Goal: Task Accomplishment & Management: Manage account settings

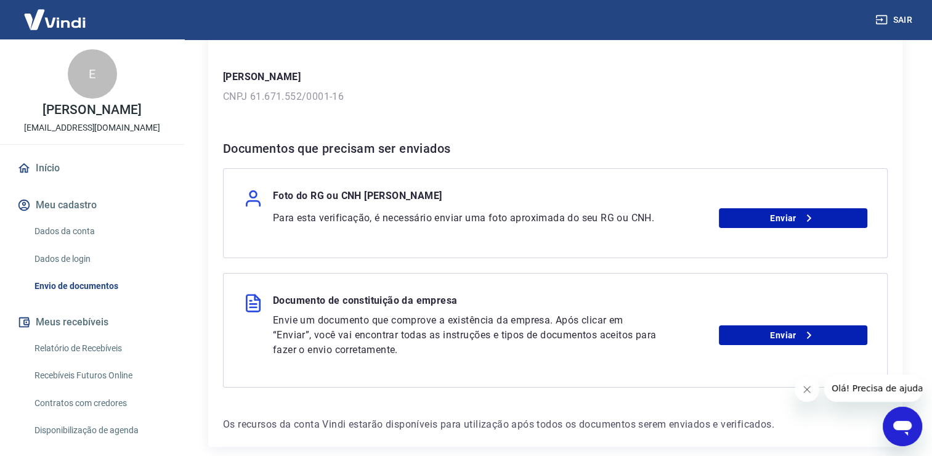
scroll to position [176, 0]
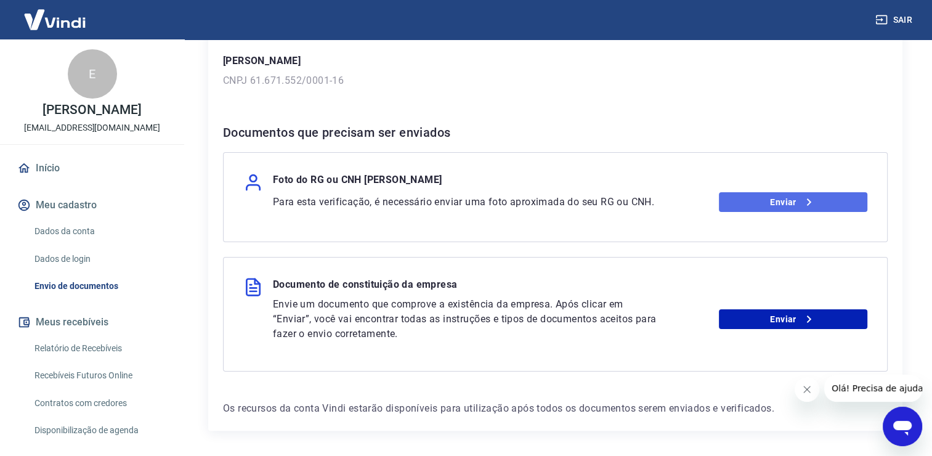
click at [786, 202] on link "Enviar" at bounding box center [793, 202] width 148 height 20
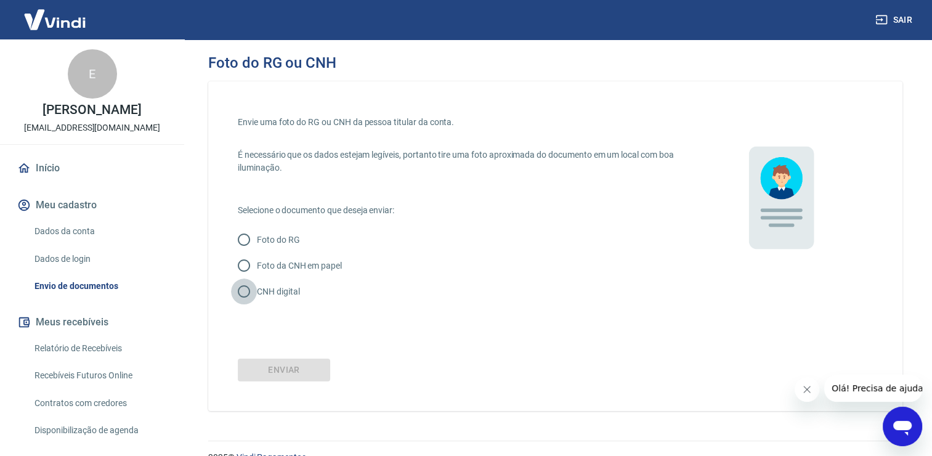
click at [246, 289] on input "CNH digital" at bounding box center [244, 291] width 26 height 26
radio input "true"
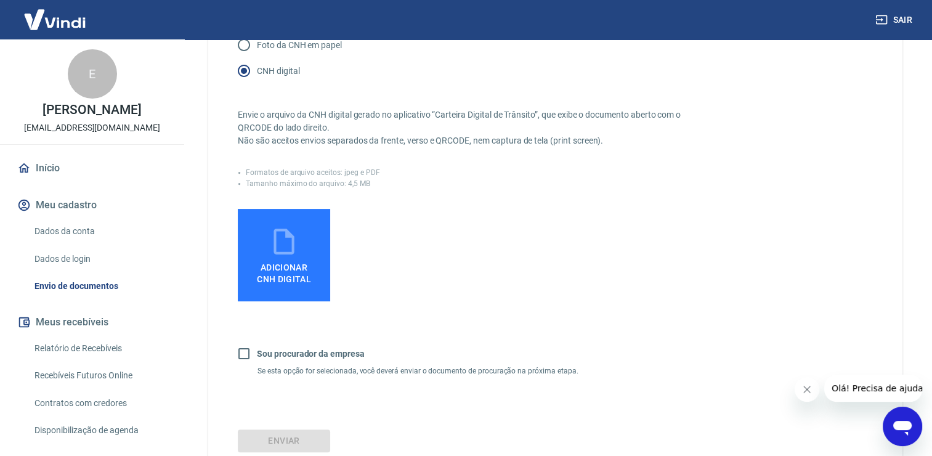
scroll to position [238, 0]
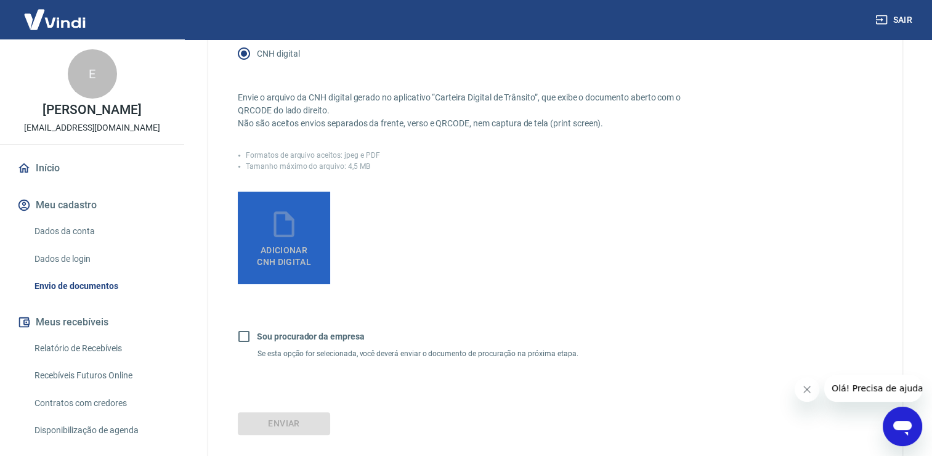
click at [295, 234] on icon at bounding box center [283, 224] width 31 height 31
click at [0, 0] on input "Adicionar CNH Digital" at bounding box center [0, 0] width 0 height 0
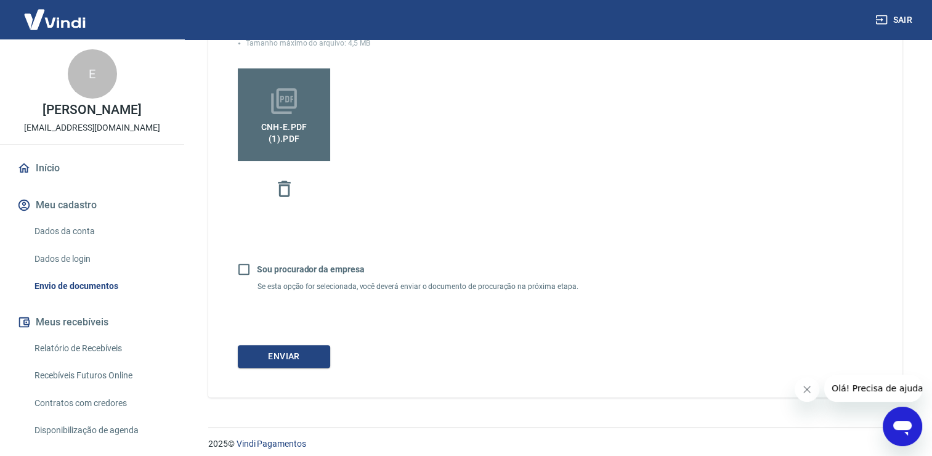
scroll to position [369, 0]
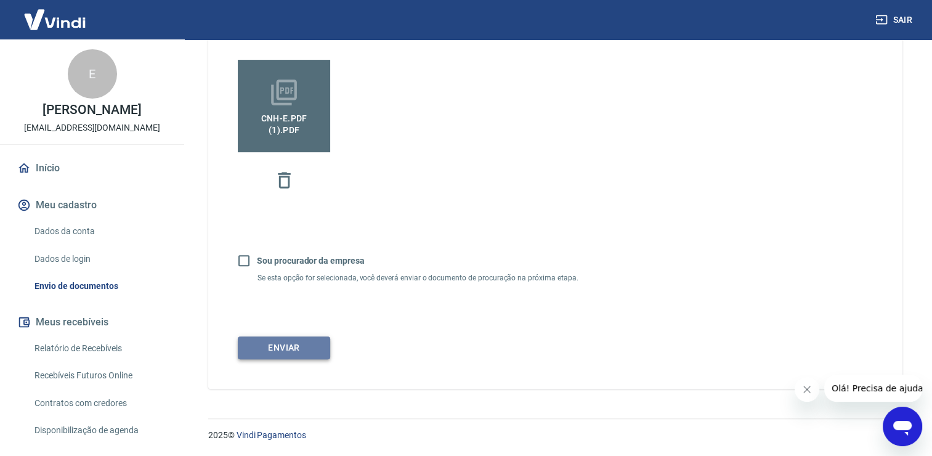
click at [296, 348] on button "Enviar" at bounding box center [284, 347] width 92 height 23
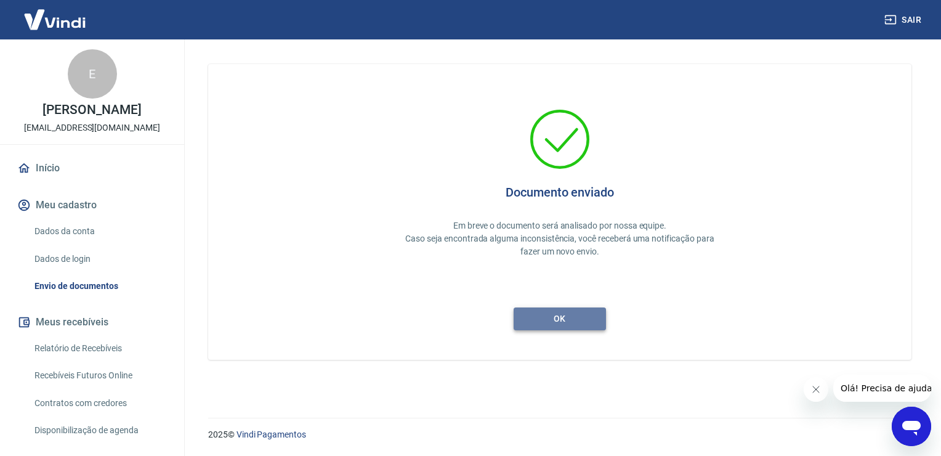
click at [563, 313] on button "ok" at bounding box center [560, 318] width 92 height 23
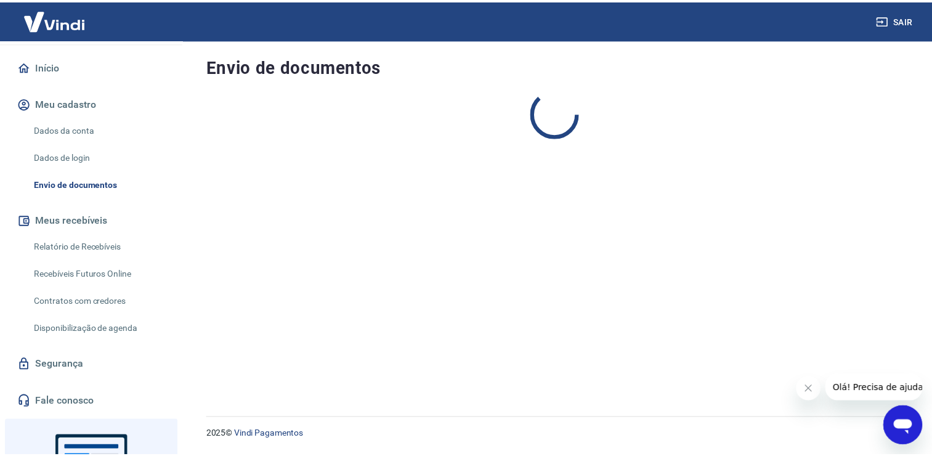
scroll to position [102, 0]
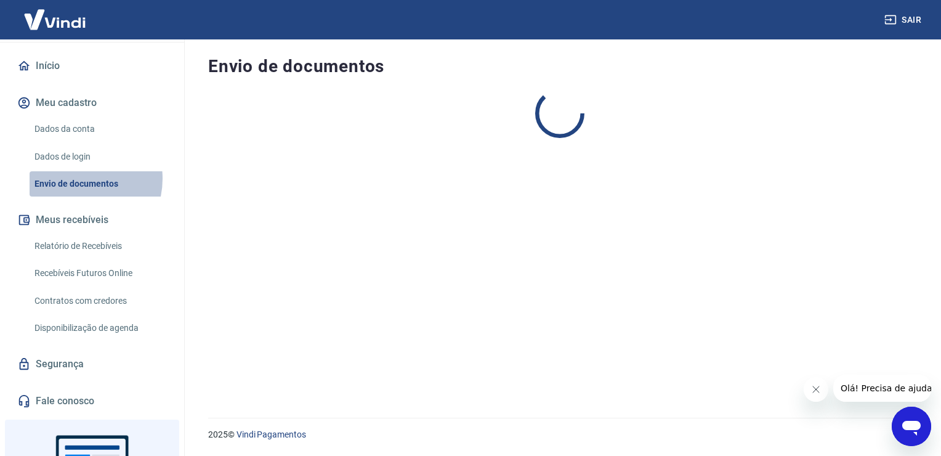
click at [76, 191] on link "Envio de documentos" at bounding box center [100, 183] width 140 height 25
click at [61, 79] on link "Início" at bounding box center [92, 65] width 155 height 27
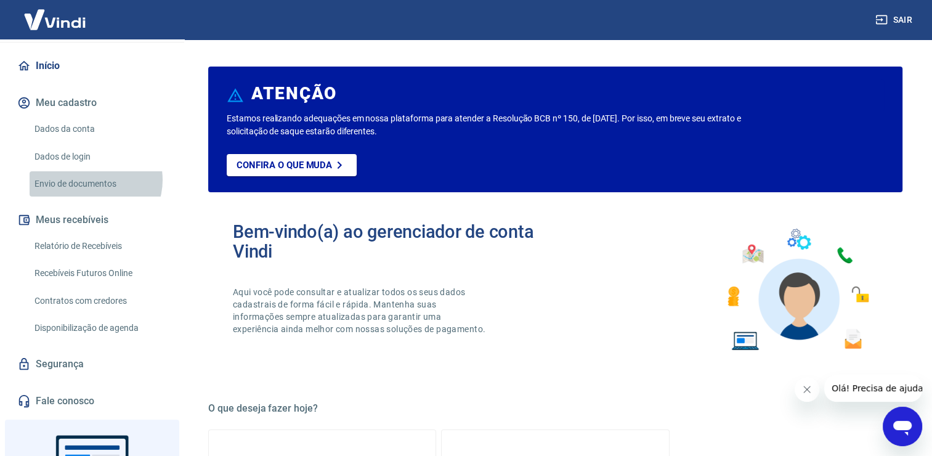
click at [92, 192] on link "Envio de documentos" at bounding box center [100, 183] width 140 height 25
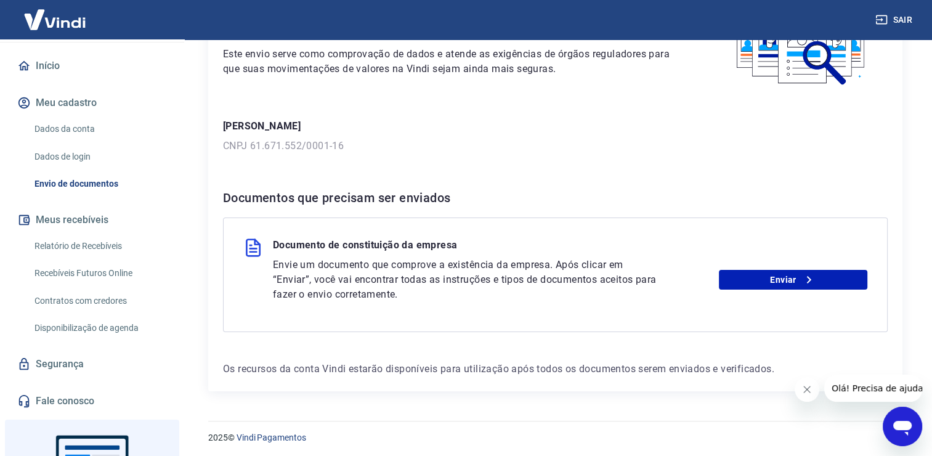
scroll to position [113, 0]
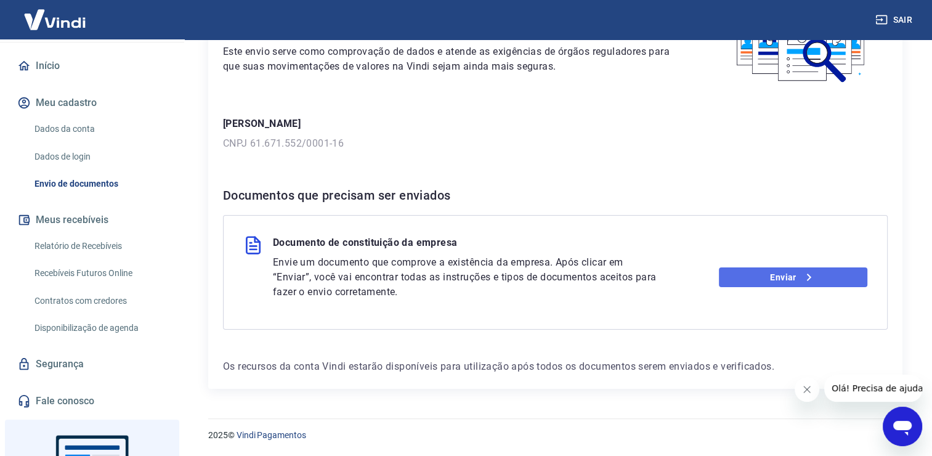
click at [793, 278] on link "Enviar" at bounding box center [793, 277] width 148 height 20
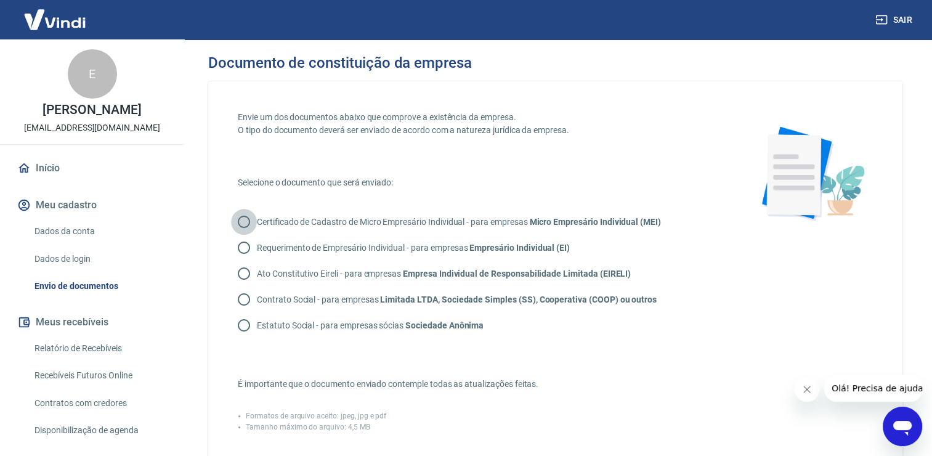
click at [248, 220] on input "Certificado de Cadastro de Micro Empresário Individual - para empresas Micro Em…" at bounding box center [244, 222] width 26 height 26
radio input "true"
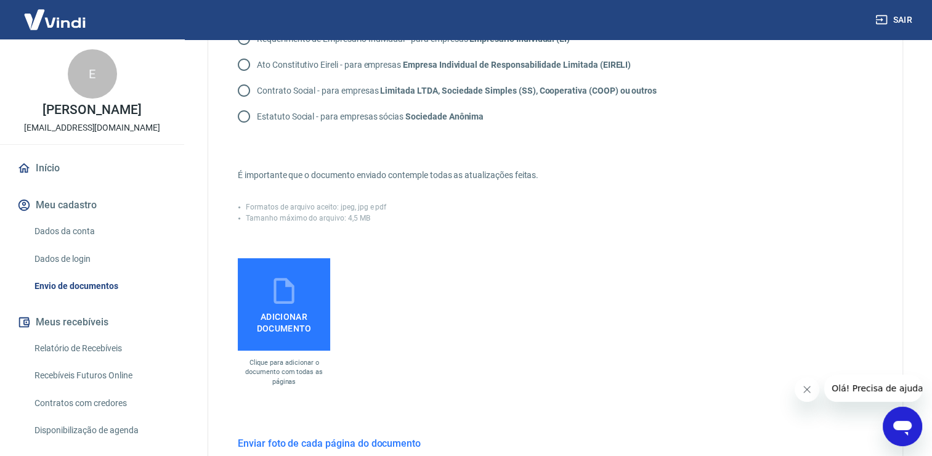
scroll to position [222, 0]
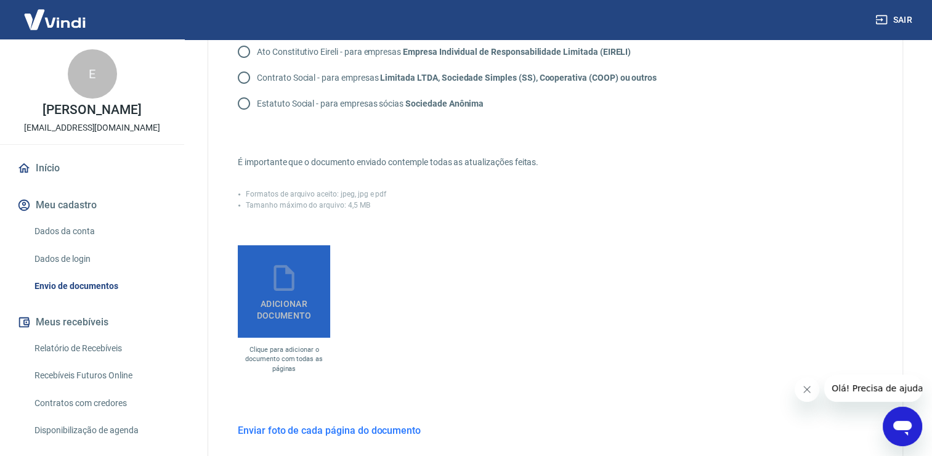
click at [298, 291] on icon at bounding box center [283, 277] width 31 height 31
click at [0, 0] on input "Adicionar documento" at bounding box center [0, 0] width 0 height 0
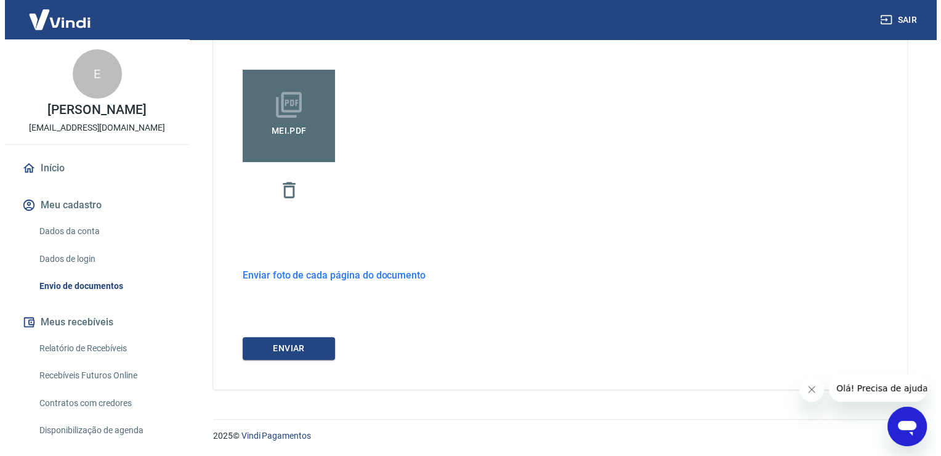
scroll to position [398, 0]
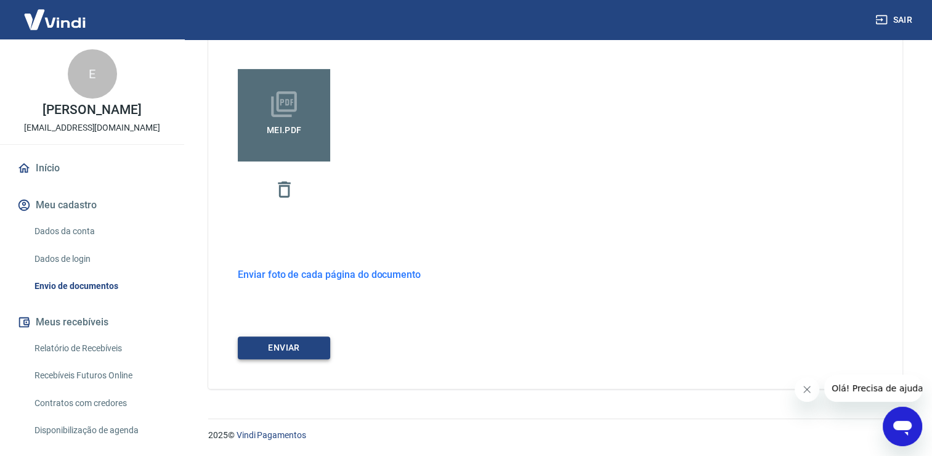
click at [315, 345] on button "ENVIAR" at bounding box center [284, 347] width 92 height 23
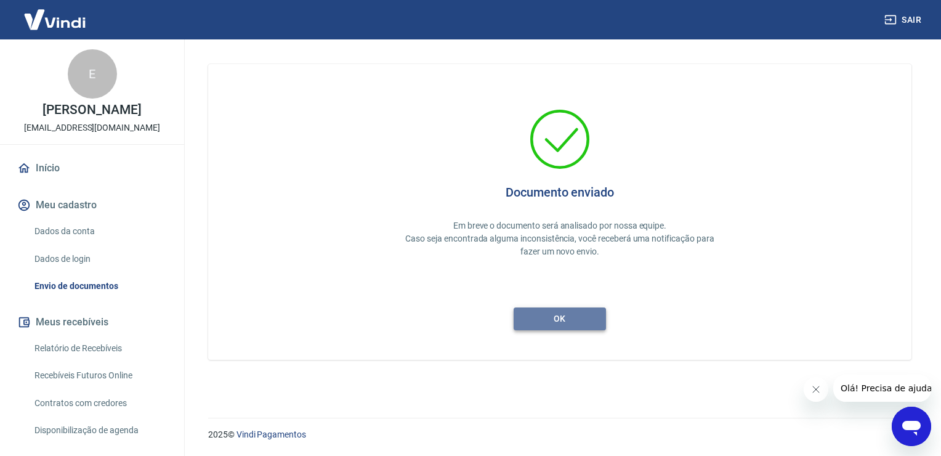
click at [594, 318] on button "ok" at bounding box center [560, 318] width 92 height 23
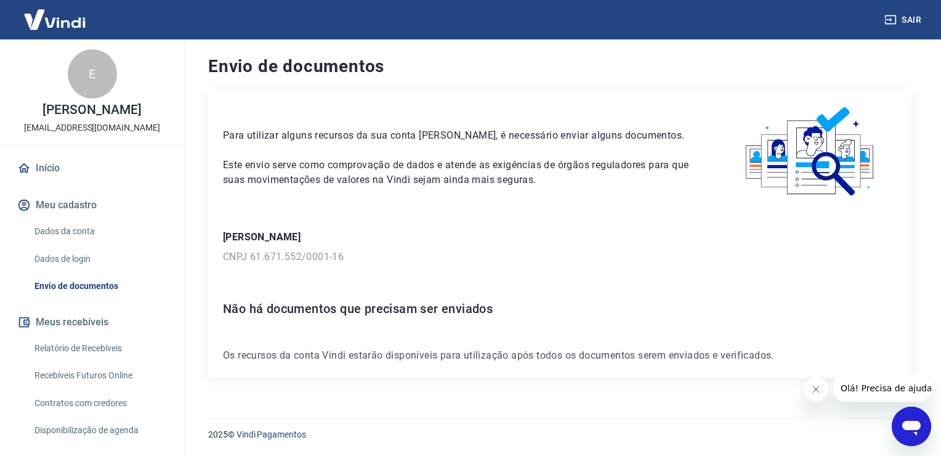
click at [913, 422] on icon "Abrir janela de mensagens" at bounding box center [911, 428] width 18 height 15
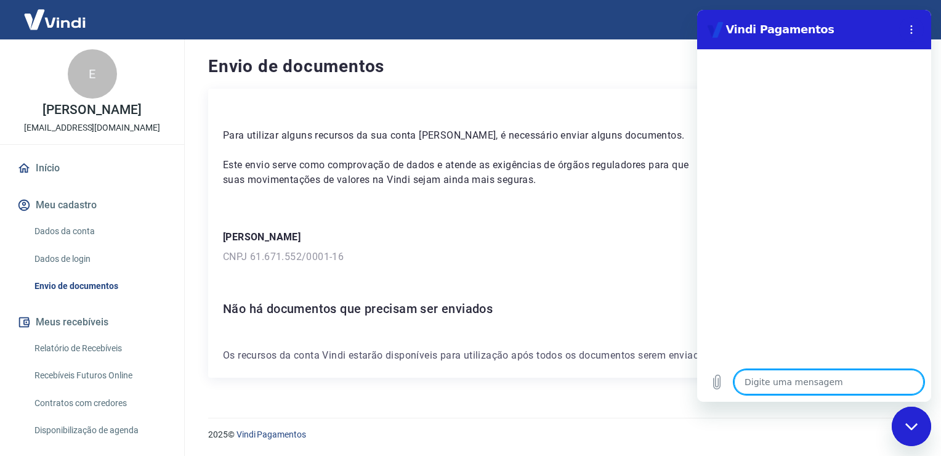
type textarea "b"
type textarea "x"
type textarea "bo"
type textarea "x"
type textarea "boa"
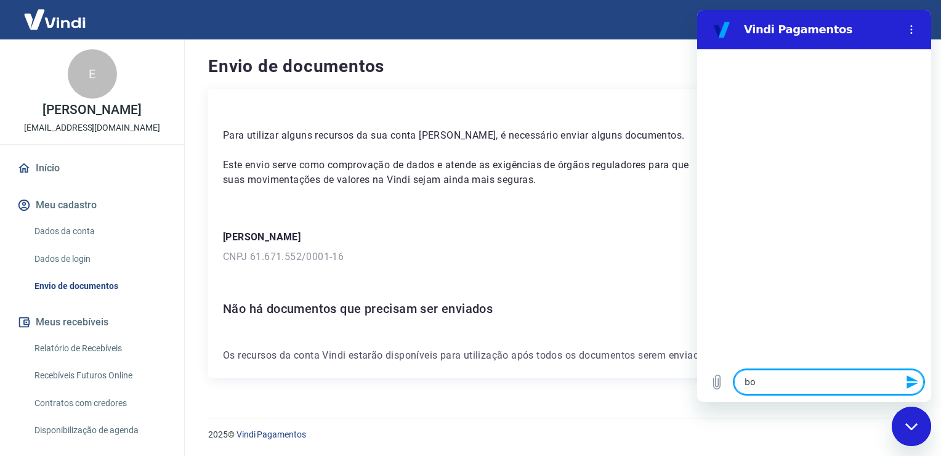
type textarea "x"
type textarea "boa"
type textarea "x"
type textarea "boa t"
type textarea "x"
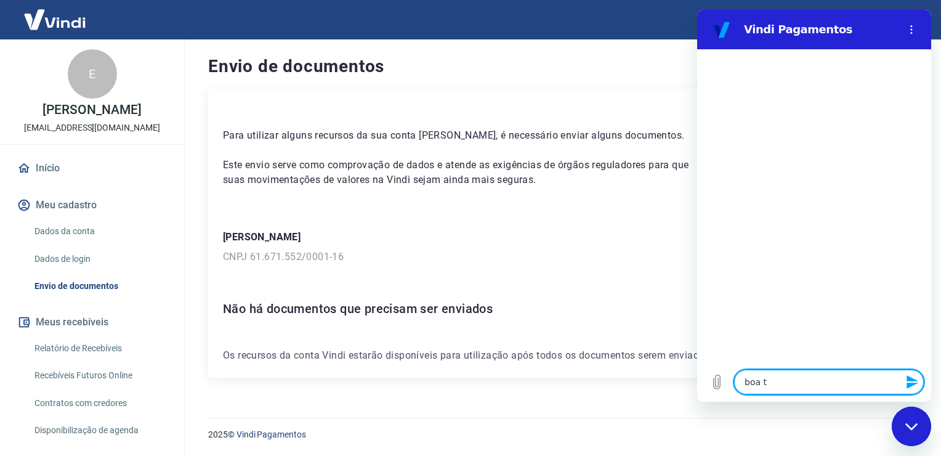
type textarea "boa ta"
type textarea "x"
type textarea "boa t"
type textarea "x"
type textarea "boa"
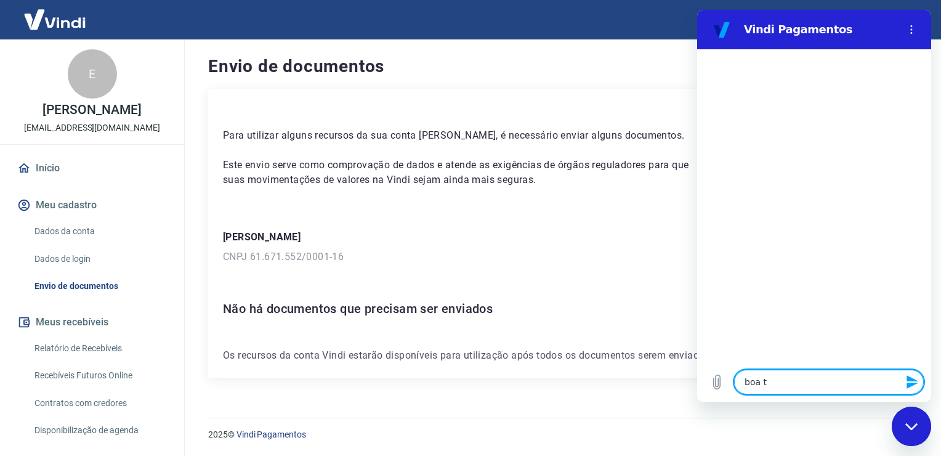
type textarea "x"
type textarea "boa"
type textarea "x"
type textarea "bo"
type textarea "x"
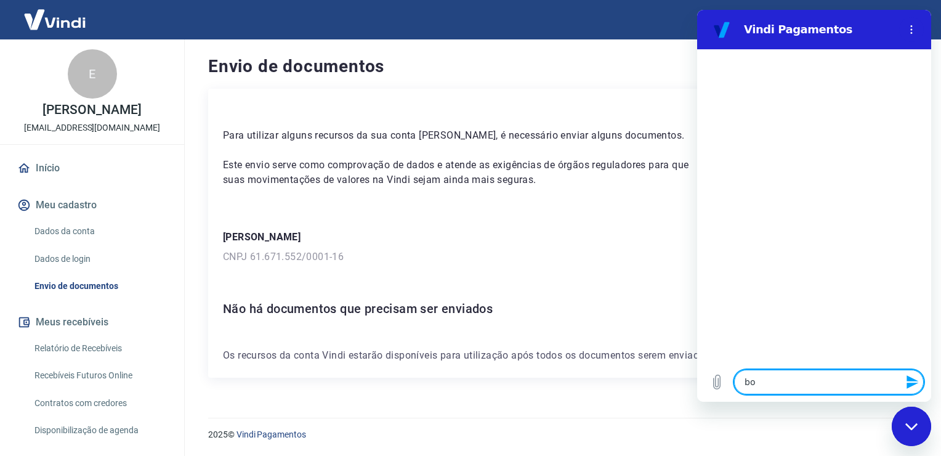
type textarea "b"
type textarea "x"
type textarea "B"
type textarea "x"
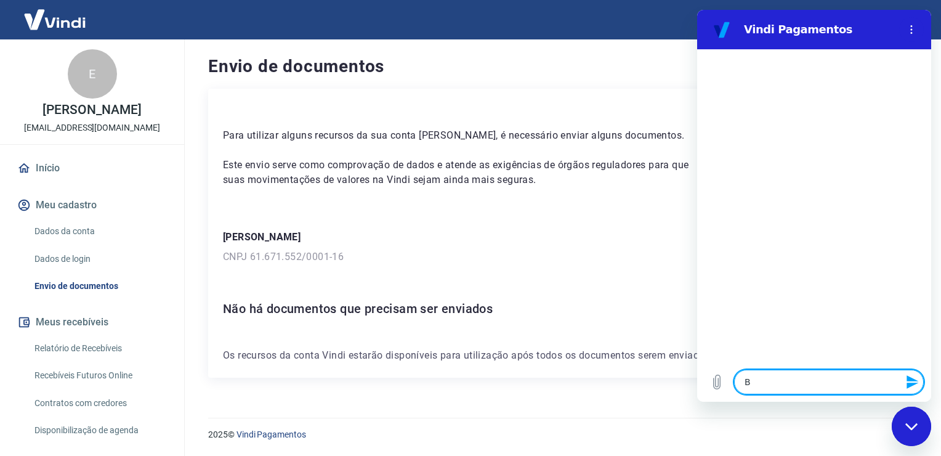
type textarea "Bo"
type textarea "x"
type textarea "Boa"
type textarea "x"
type textarea "Boa"
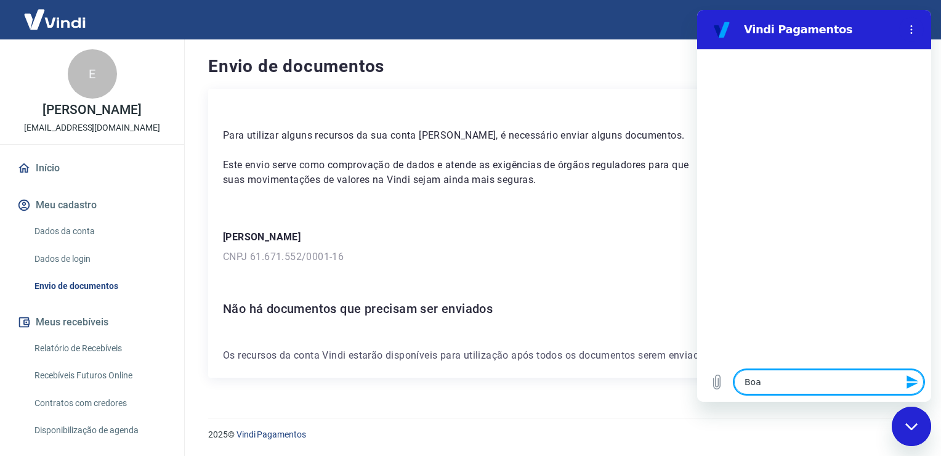
type textarea "x"
type textarea "Boa t"
type textarea "x"
type textarea "Boa ta"
type textarea "x"
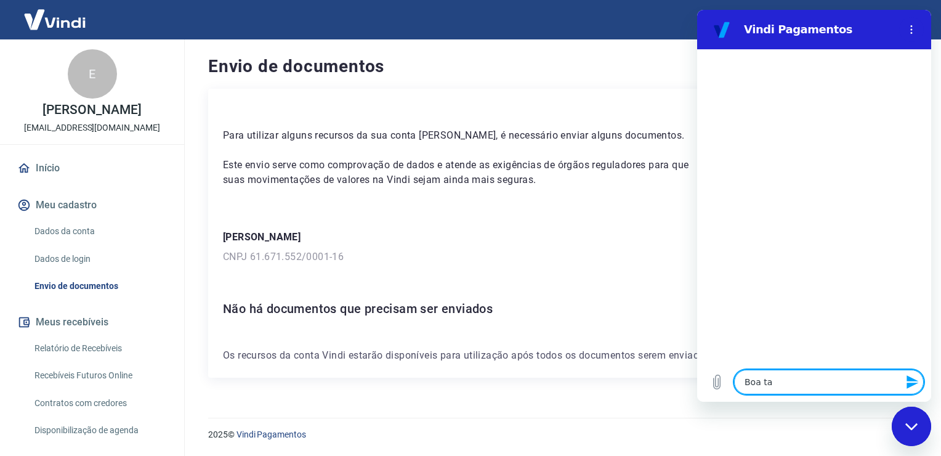
type textarea "Boa tar"
type textarea "x"
type textarea "Boa tard"
type textarea "x"
type textarea "Boa tarde"
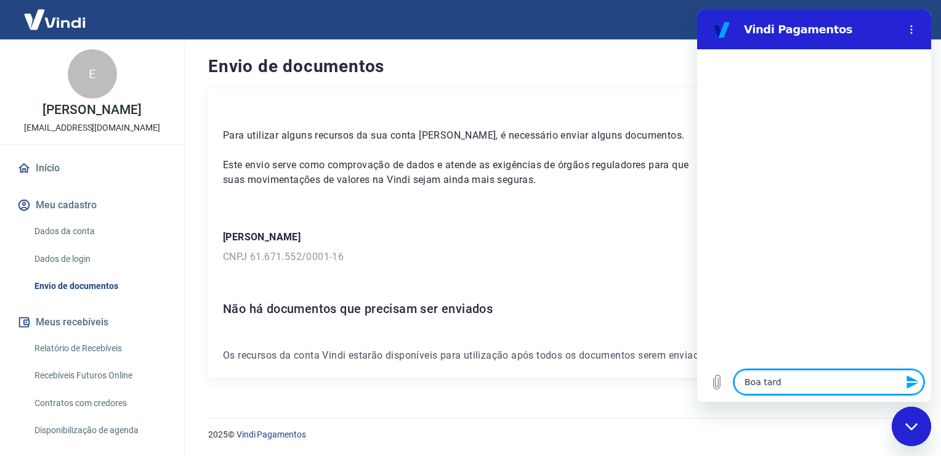
type textarea "x"
type textarea "Boa tarde,"
type textarea "x"
type textarea "Boa tarde,"
type textarea "x"
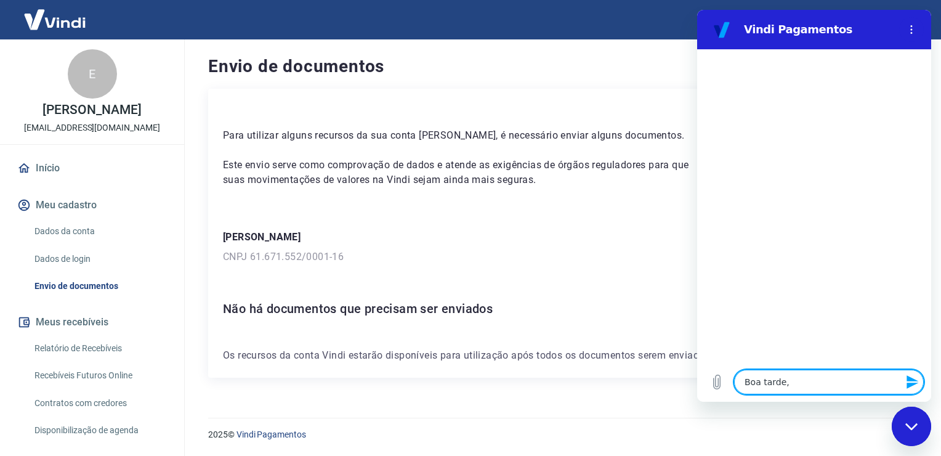
type textarea "Boa tarde, e"
type textarea "x"
type textarea "Boa tarde, eu"
type textarea "x"
type textarea "Boa tarde, eu"
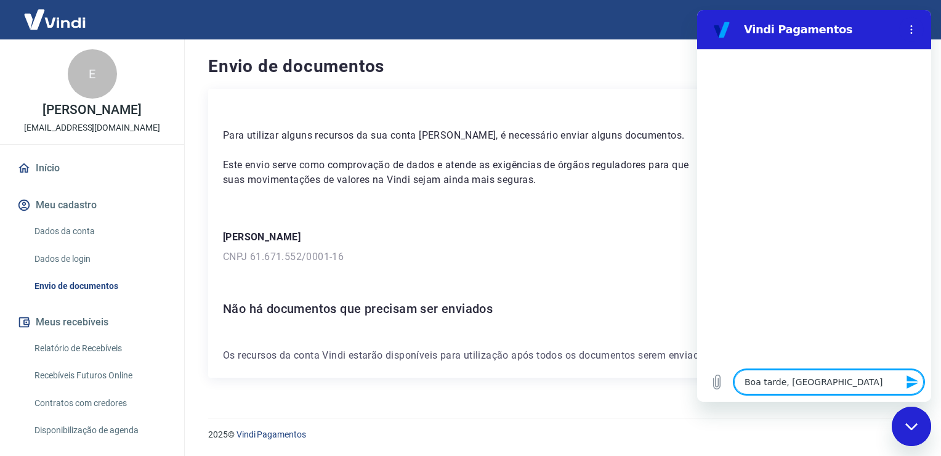
type textarea "x"
type textarea "Boa tarde, eu j"
type textarea "x"
type textarea "Boa tarde, eu ja"
type textarea "x"
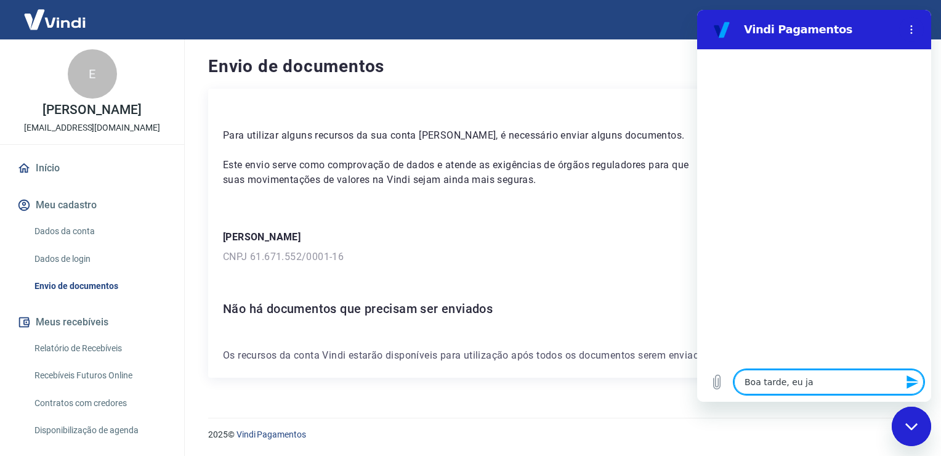
type textarea "Boa tarde, eu ja"
type textarea "x"
type textarea "Boa tarde, eu ja e"
type textarea "x"
type textarea "Boa tarde, eu ja en"
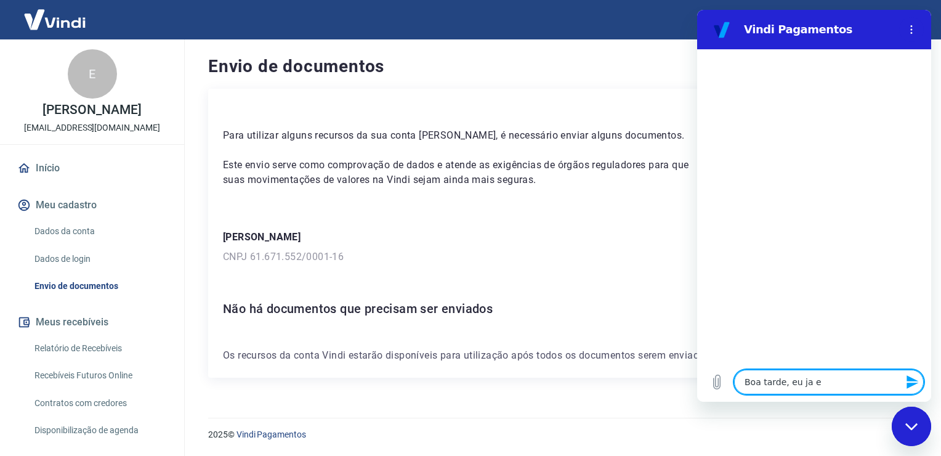
type textarea "x"
type textarea "Boa tarde, eu ja env"
type textarea "x"
type textarea "Boa tarde, eu ja envi"
type textarea "x"
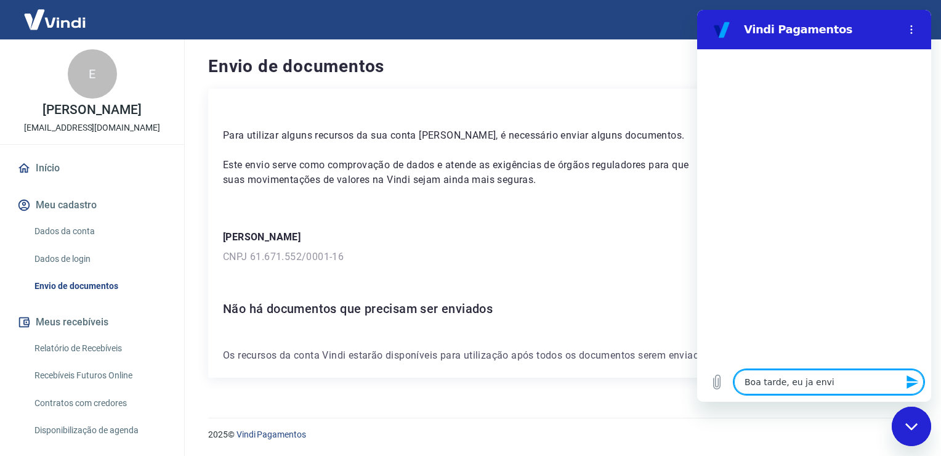
type textarea "Boa tarde, eu ja envie"
type textarea "x"
type textarea "Boa tarde, eu ja enviei"
type textarea "x"
type textarea "Boa tarde, eu ja enviei"
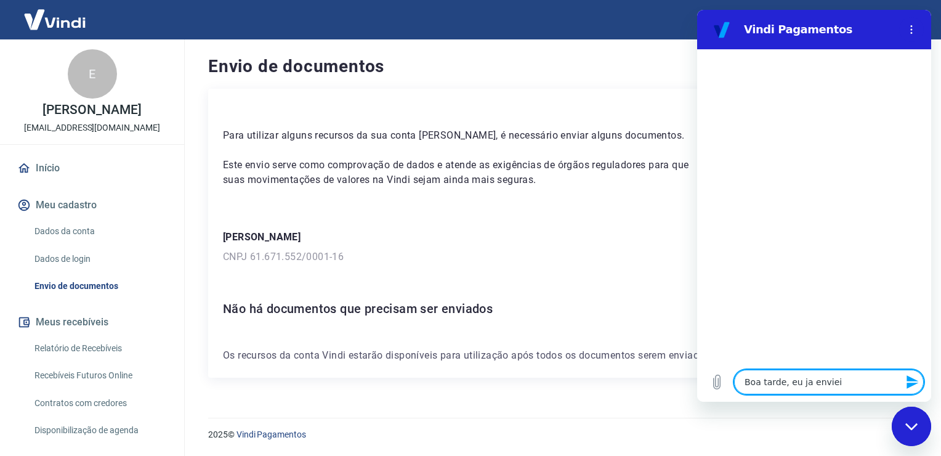
type textarea "x"
type textarea "Boa tarde, eu ja enviei o"
type textarea "x"
type textarea "Boa tarde, eu ja enviei os"
type textarea "x"
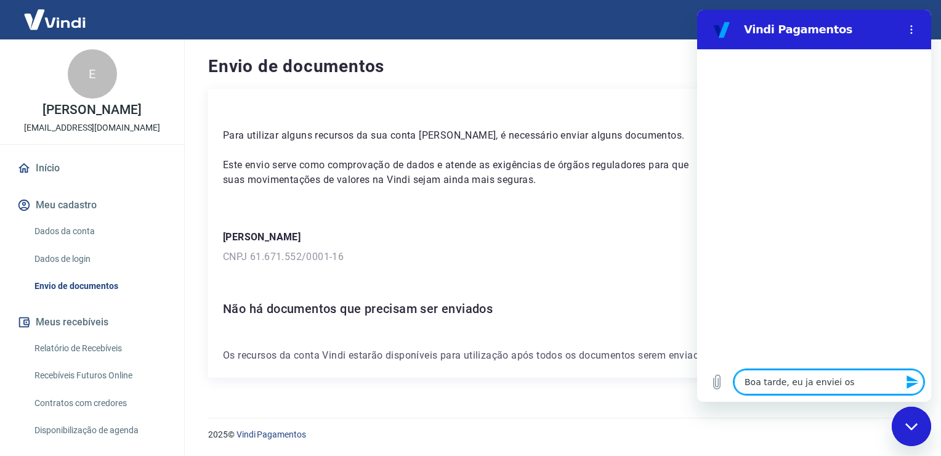
type textarea "Boa tarde, eu ja enviei os"
type textarea "x"
type textarea "Boa tarde, eu ja enviei os d"
type textarea "x"
type textarea "Boa tarde, eu ja enviei os do"
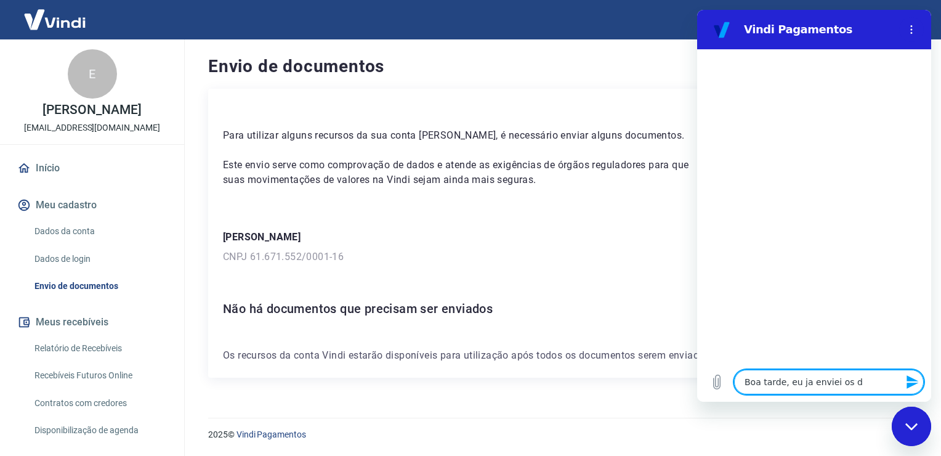
type textarea "x"
type textarea "Boa tarde, eu ja enviei os doc"
type textarea "x"
type textarea "Boa tarde, eu ja enviei os docu"
type textarea "x"
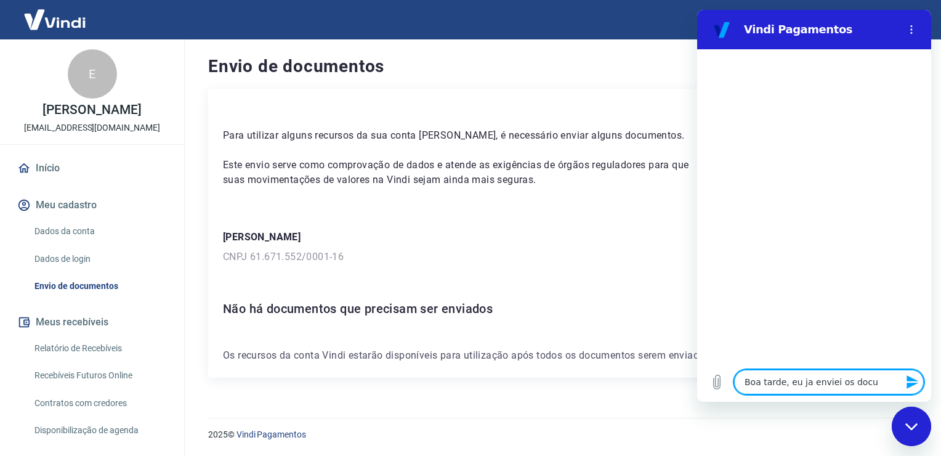
type textarea "Boa tarde, eu ja enviei os docum"
type textarea "x"
type textarea "Boa tarde, eu ja enviei os docume"
type textarea "x"
type textarea "Boa tarde, eu ja enviei os documen"
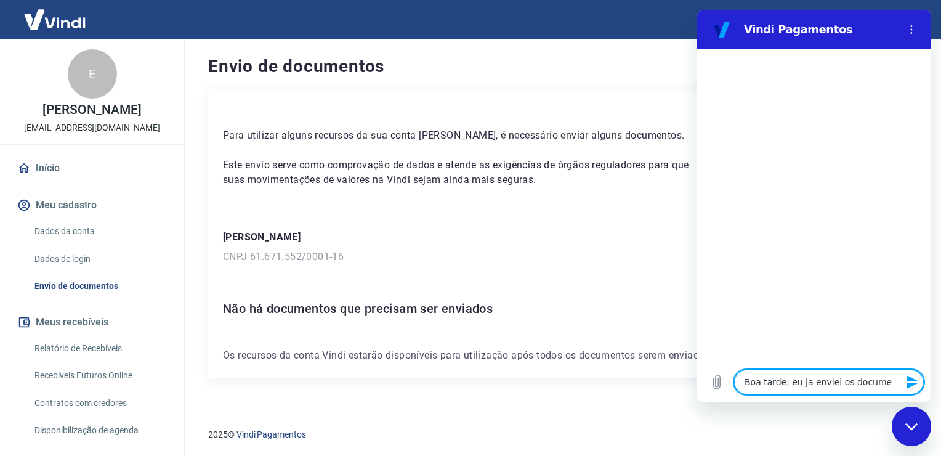
type textarea "x"
type textarea "Boa tarde, eu ja enviei os document"
type textarea "x"
type textarea "Boa tarde, eu ja enviei os documento"
type textarea "x"
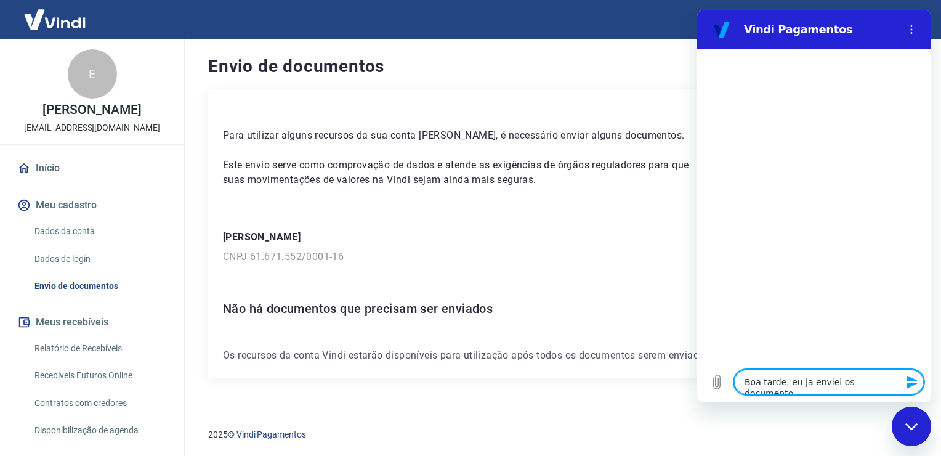
type textarea "Boa tarde, eu ja enviei os documentos"
type textarea "x"
type textarea "Boa tarde, eu ja enviei os documentos"
type textarea "x"
type textarea "Boa tarde, eu ja enviei os documentos s"
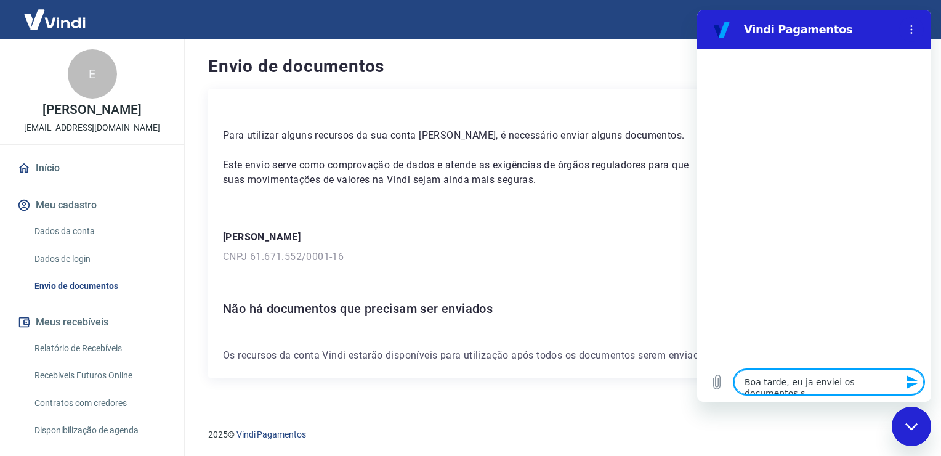
type textarea "x"
type textarea "Boa tarde, eu ja enviei os documentos so"
type textarea "x"
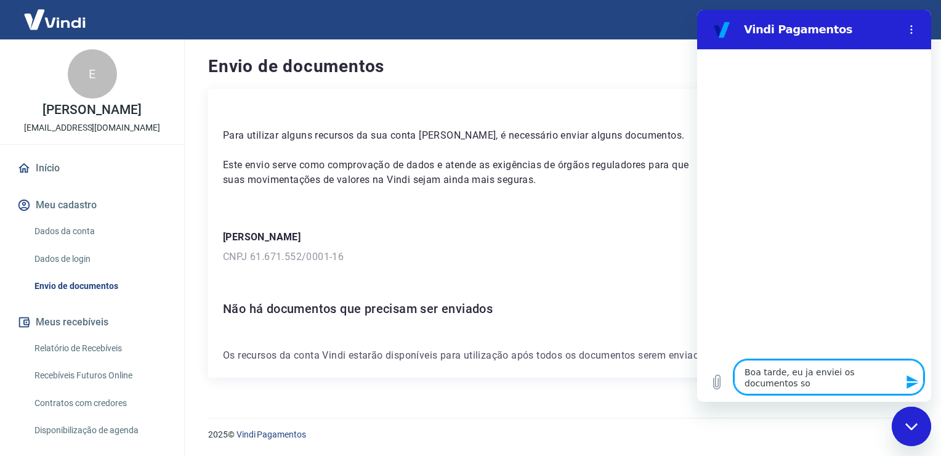
type textarea "Boa tarde, eu ja enviei os documentos sol"
type textarea "x"
type textarea "Boa tarde, eu ja enviei os documentos soli"
type textarea "x"
type textarea "Boa tarde, eu ja enviei os documentos solic"
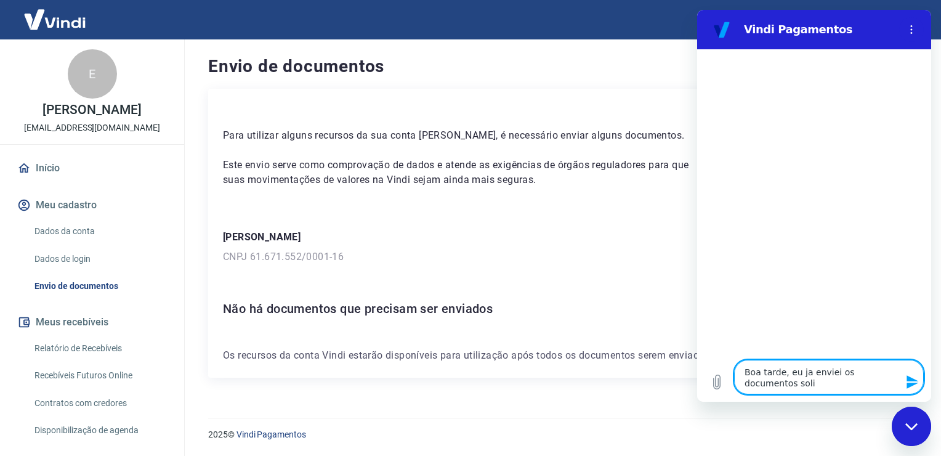
type textarea "x"
type textarea "Boa tarde, eu ja enviei os documentos solici"
type textarea "x"
type textarea "Boa tarde, eu ja enviei os documentos soliciyt"
type textarea "x"
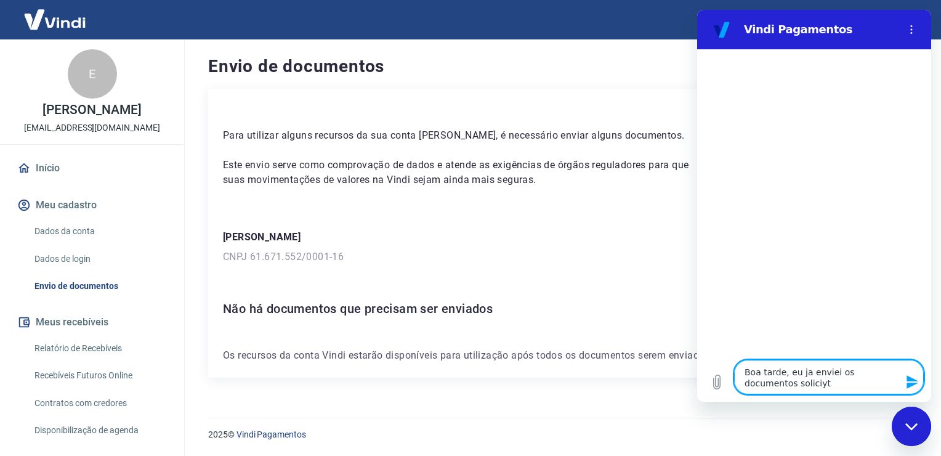
type textarea "Boa tarde, eu ja enviei os documentos soliciyta"
type textarea "x"
type textarea "Boa tarde, eu ja enviei os documentos soliciyt"
type textarea "x"
type textarea "Boa tarde, eu ja enviei os documentos soliciy"
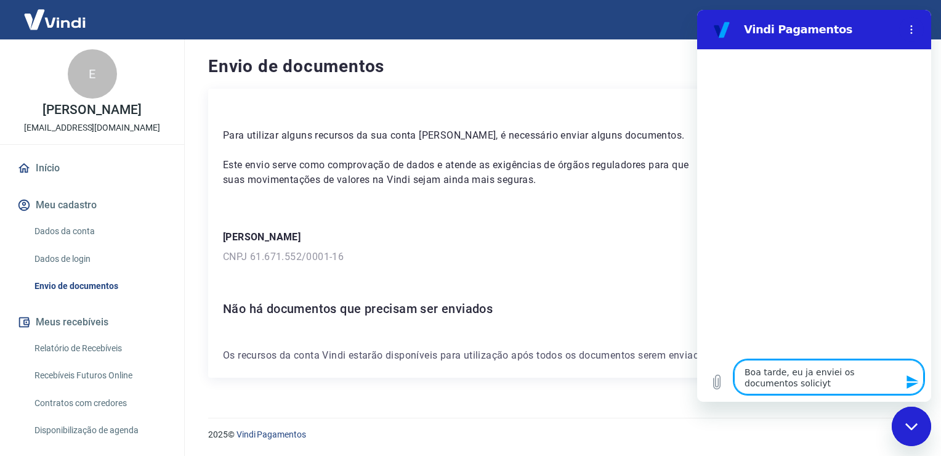
type textarea "x"
type textarea "Boa tarde, eu ja enviei os documentos solici"
type textarea "x"
type textarea "Boa tarde, eu ja enviei os documentos solicia"
type textarea "x"
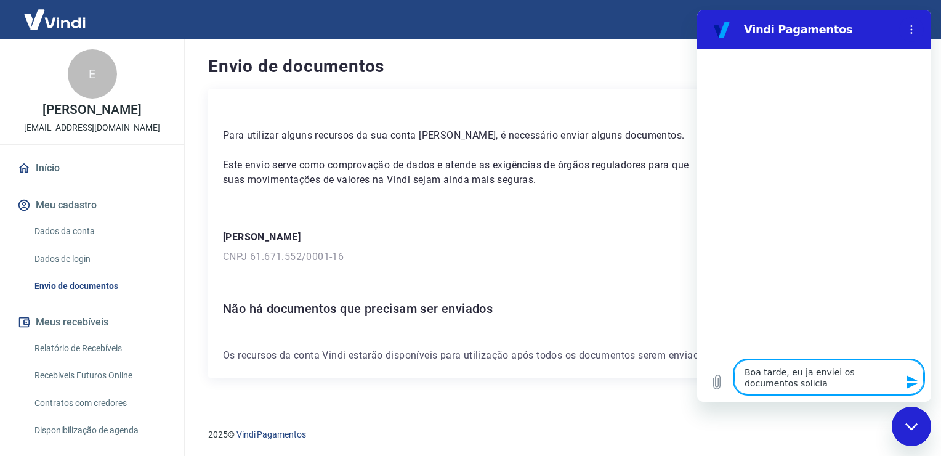
type textarea "Boa tarde, eu ja enviei os documentos soliciad"
type textarea "x"
type textarea "Boa tarde, eu ja enviei os documentos solicia"
type textarea "x"
type textarea "Boa tarde, eu ja enviei os documentos solici"
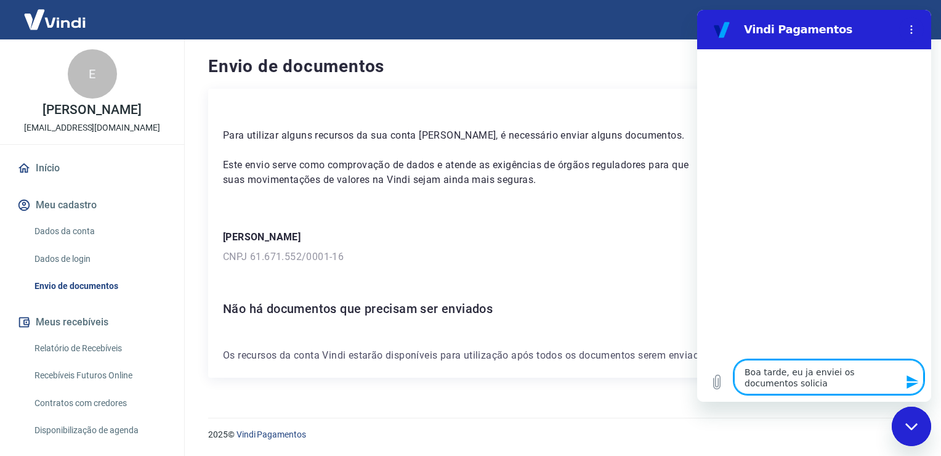
type textarea "x"
type textarea "Boa tarde, eu ja enviei os documentos solicit"
type textarea "x"
type textarea "Boa tarde, eu ja enviei os documentos solicita"
type textarea "x"
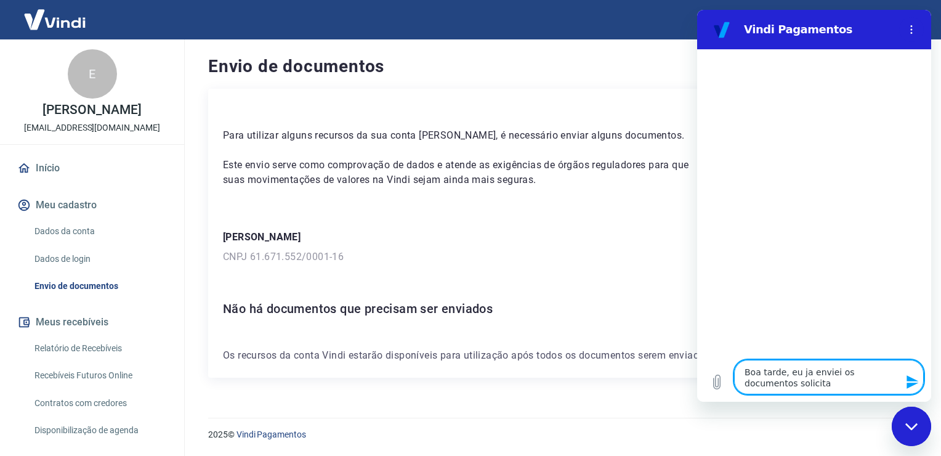
type textarea "Boa tarde, eu ja enviei os documentos solicitad"
type textarea "x"
type textarea "Boa tarde, eu ja enviei os documentos solicitado"
type textarea "x"
type textarea "Boa tarde, eu ja enviei os documentos solicitados"
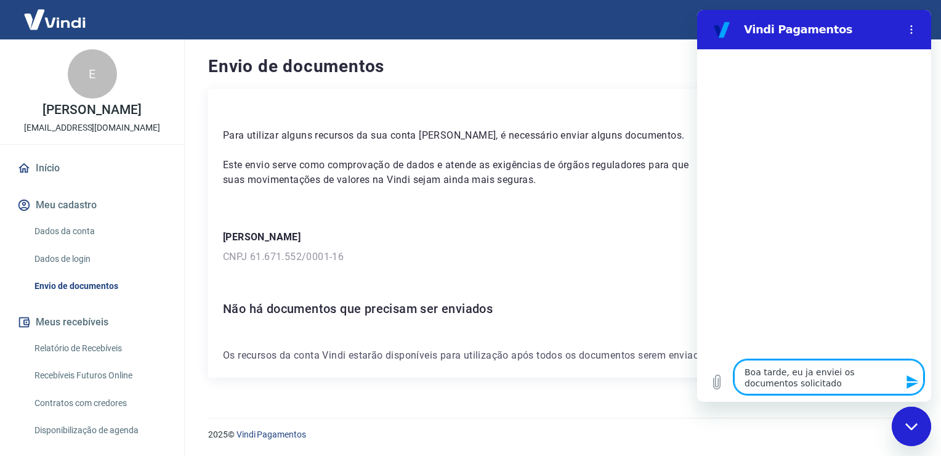
type textarea "x"
type textarea "Boa tarde, eu ja enviei os documentos solicitados,"
type textarea "x"
type textarea "Boa tarde, eu ja enviei os documentos solicitados,"
type textarea "x"
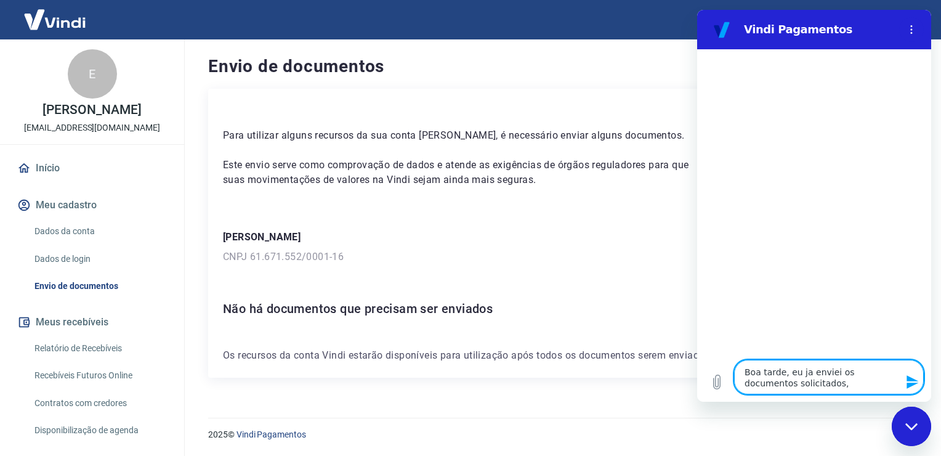
type textarea "Boa tarde, eu ja enviei os documentos solicitados, p"
type textarea "x"
type textarea "Boa tarde, eu ja enviei os documentos solicitados, po"
type textarea "x"
type textarea "Boa tarde, eu ja enviei os documentos solicitados, pod"
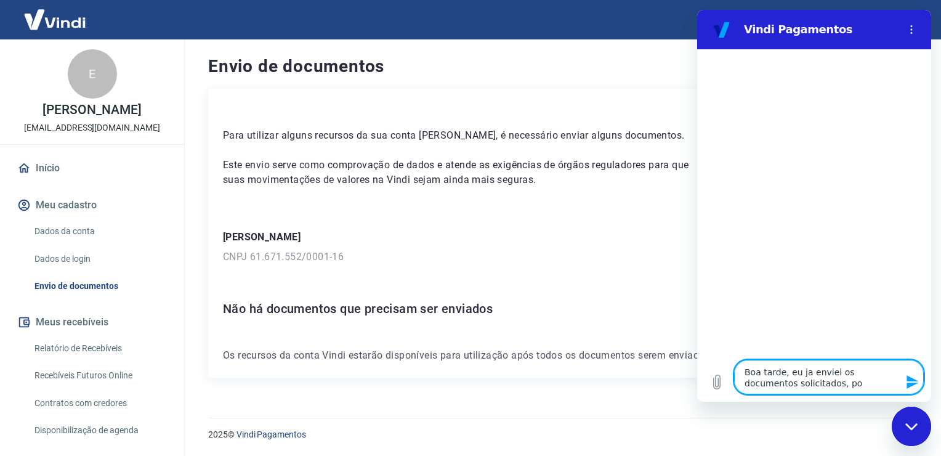
type textarea "x"
type textarea "Boa tarde, eu ja enviei os documentos solicitados, pode"
type textarea "x"
type textarea "Boa tarde, eu ja enviei os documentos solicitados, poder"
type textarea "x"
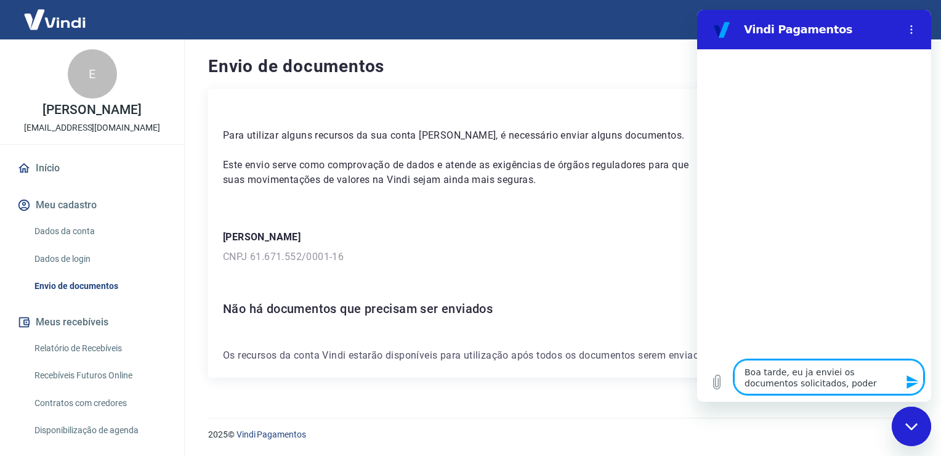
type textarea "Boa tarde, eu ja enviei os documentos solicitados, poderi"
type textarea "x"
type textarea "Boa tarde, eu ja enviei os documentos solicitados, poderia"
type textarea "x"
type textarea "Boa tarde, eu ja enviei os documentos solicitados, poderia"
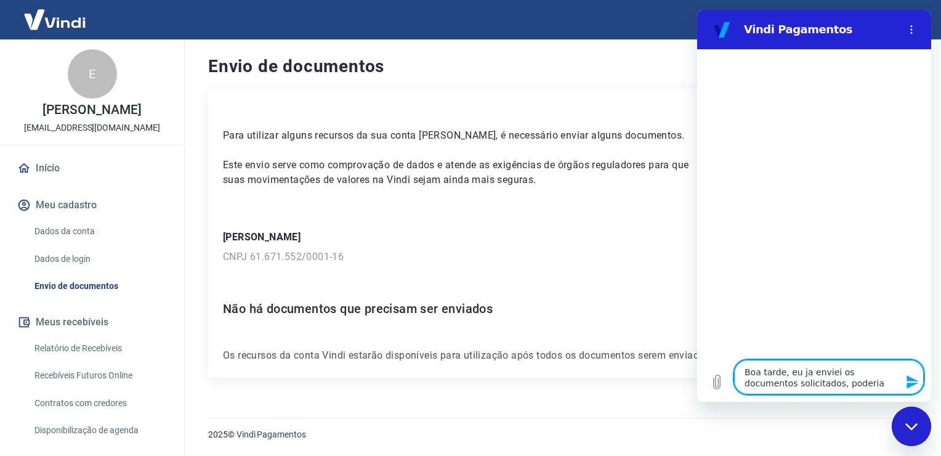
type textarea "x"
type textarea "Boa tarde, eu ja enviei os documentos solicitados, poderia p"
type textarea "x"
type textarea "Boa tarde, eu ja enviei os documentos solicitados, poderia po"
type textarea "x"
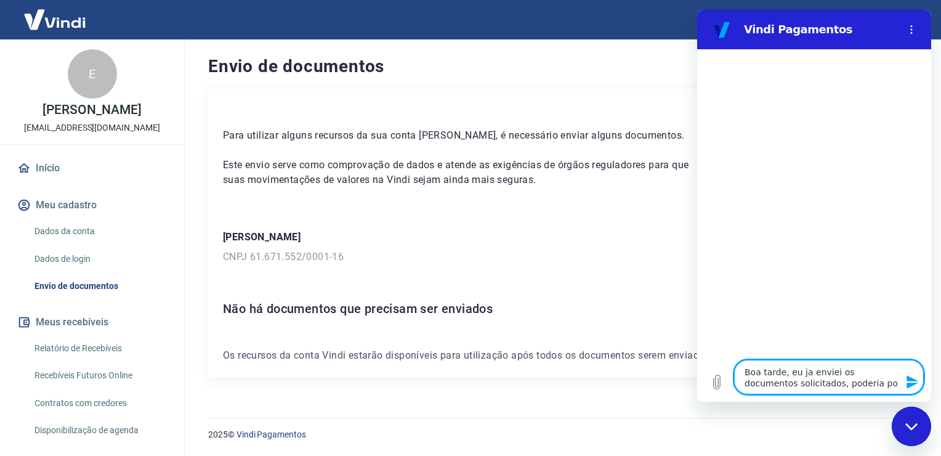
type textarea "Boa tarde, eu ja enviei os documentos solicitados, poderia por"
type textarea "x"
type textarea "Boa tarde, eu ja enviei os documentos solicitados, poderia por"
type textarea "x"
type textarea "Boa tarde, eu ja enviei os documentos solicitados, poderia por g"
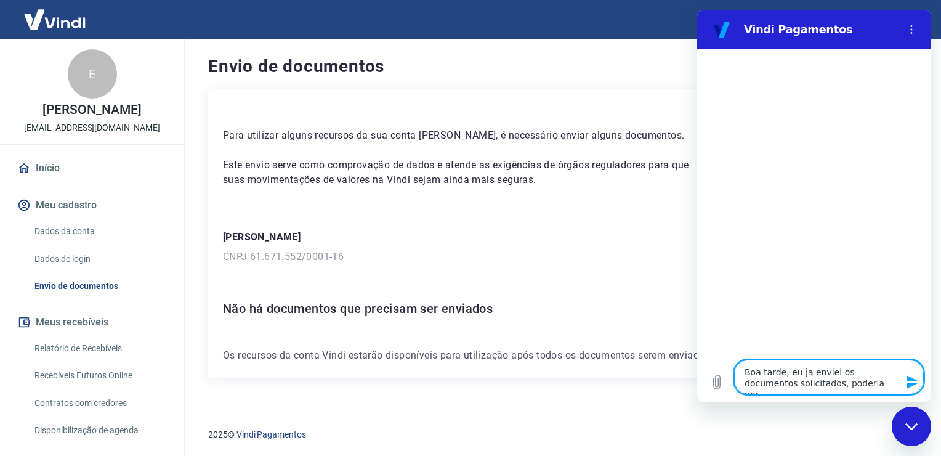
type textarea "x"
type textarea "Boa tarde, eu ja enviei os documentos solicitados, poderia por ge"
type textarea "x"
type textarea "Boa tarde, eu ja enviei os documentos solicitados, poderia por gen"
type textarea "x"
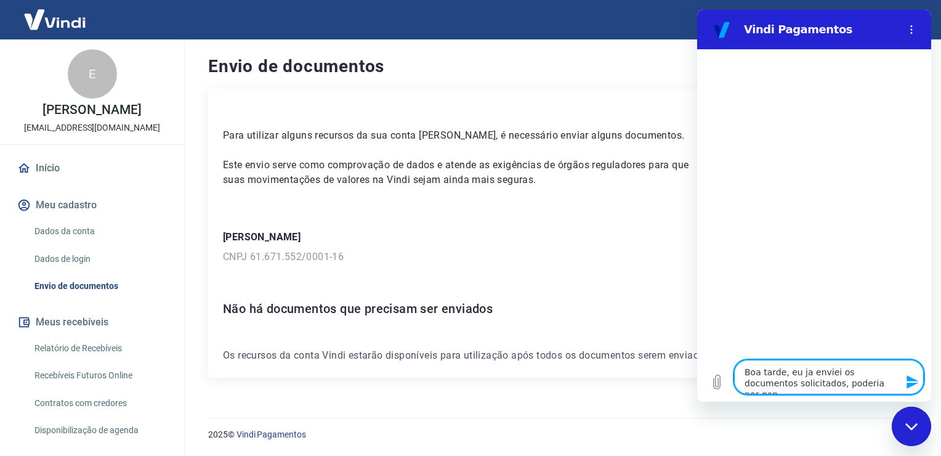
type textarea "Boa tarde, eu ja enviei os documentos solicitados, poderia por gent"
type textarea "x"
type textarea "Boa tarde, eu ja enviei os documentos solicitados, poderia por genti"
type textarea "x"
type textarea "Boa tarde, eu ja enviei os documentos solicitados, poderia por gentil"
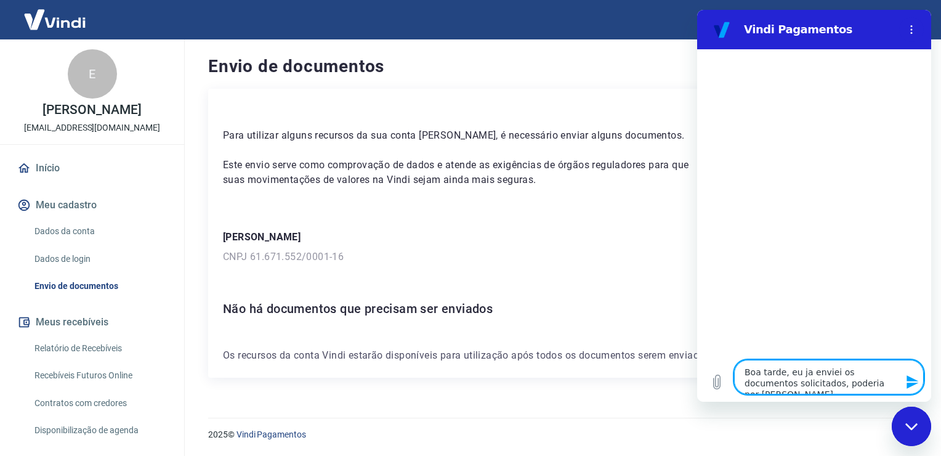
type textarea "x"
type textarea "Boa tarde, eu ja enviei os documentos solicitados, poderia por gentile"
type textarea "x"
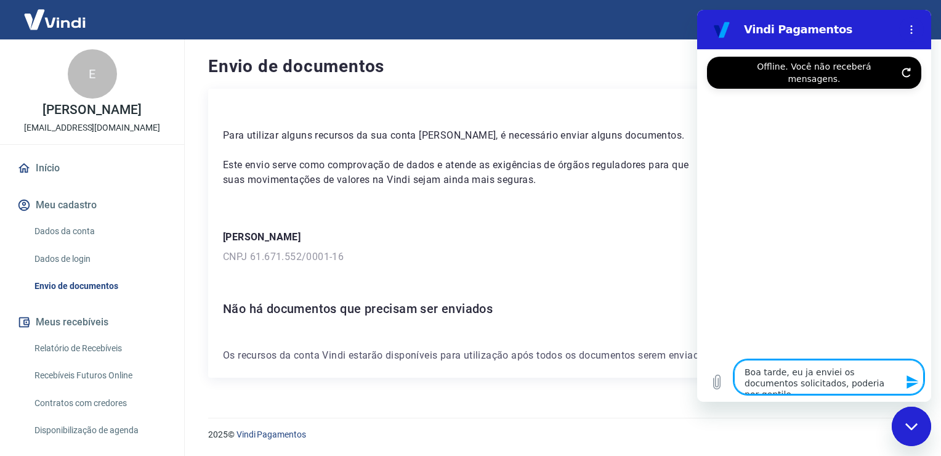
type textarea "Boa tarde, eu ja enviei os documentos solicitados, poderia por gentilez"
type textarea "x"
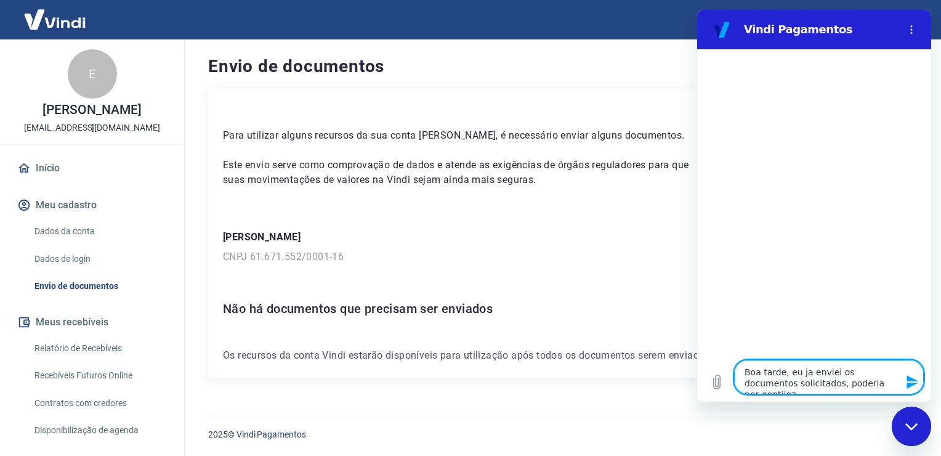
type textarea "Boa tarde, eu ja enviei os documentos solicitados, poderia por gentileza"
type textarea "x"
type textarea "Boa tarde, eu ja enviei os documentos solicitados, poderia por gentileza"
type textarea "x"
type textarea "Boa tarde, eu ja enviei os documentos solicitados, poderia por gentileza v"
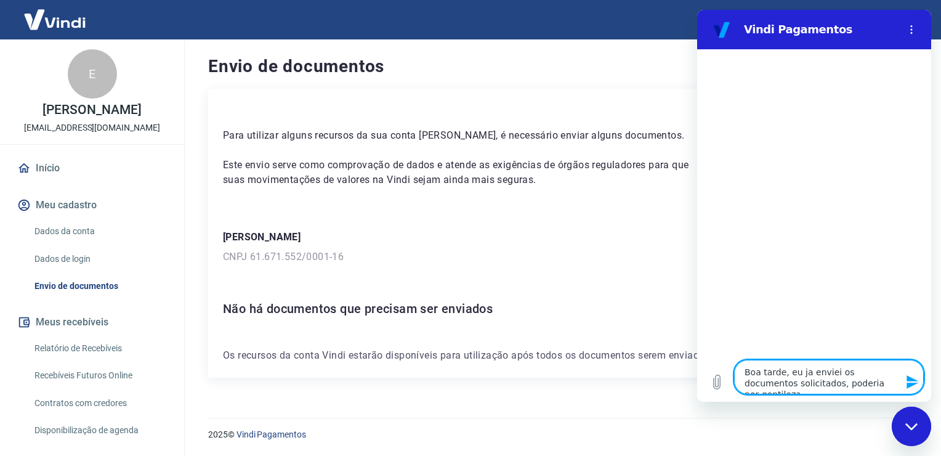
type textarea "x"
type textarea "Boa tarde, eu ja enviei os documentos solicitados, poderia por gentileza va"
type textarea "x"
type textarea "Boa tarde, eu ja enviei os documentos solicitados, poderia por gentileza val"
type textarea "x"
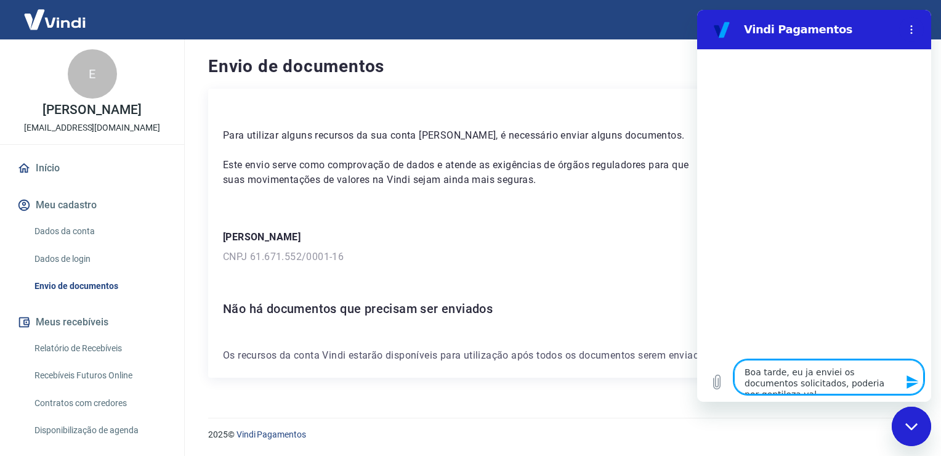
type textarea "Boa tarde, eu ja enviei os documentos solicitados, poderia por gentileza vali"
type textarea "x"
type textarea "Boa tarde, eu ja enviei os documentos solicitados, poderia por gentileza valid"
type textarea "x"
type textarea "Boa tarde, eu ja enviei os documentos solicitados, poderia por gentileza valida"
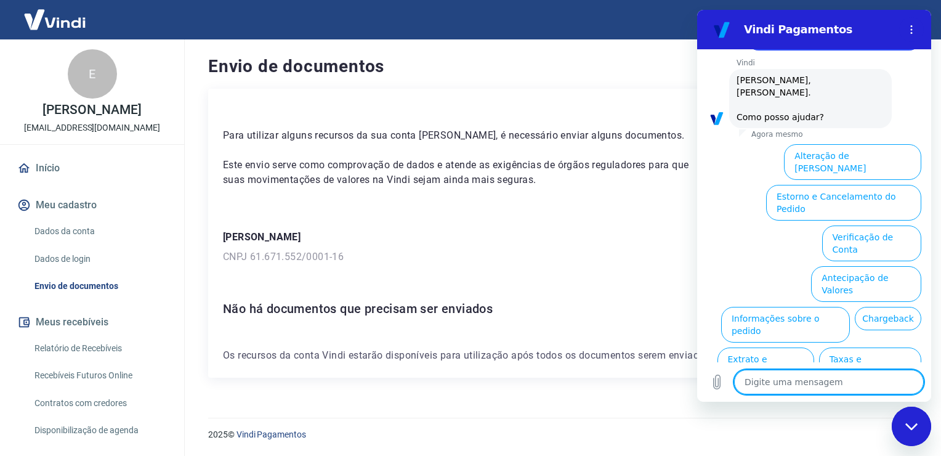
scroll to position [127, 0]
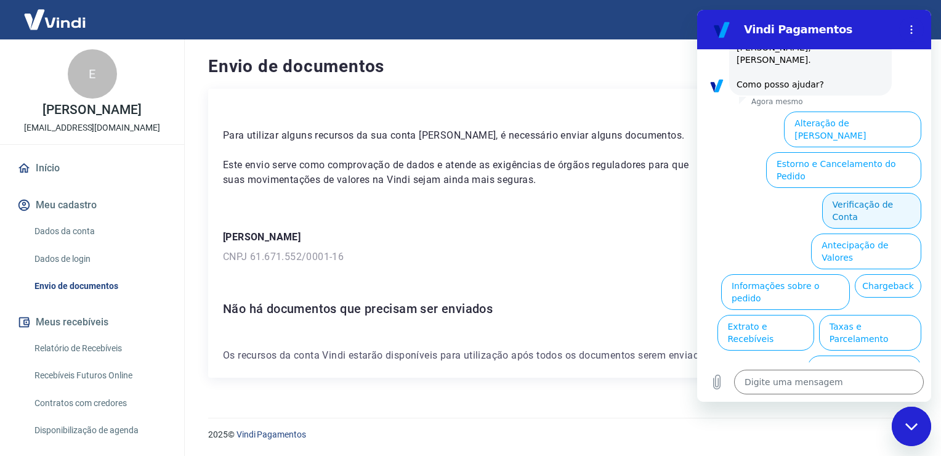
click at [885, 193] on button "Verificação de Conta" at bounding box center [871, 211] width 99 height 36
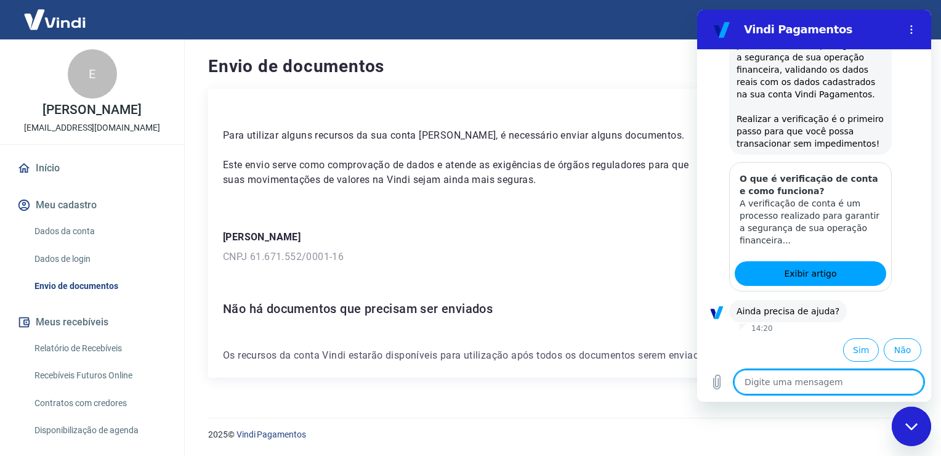
scroll to position [251, 0]
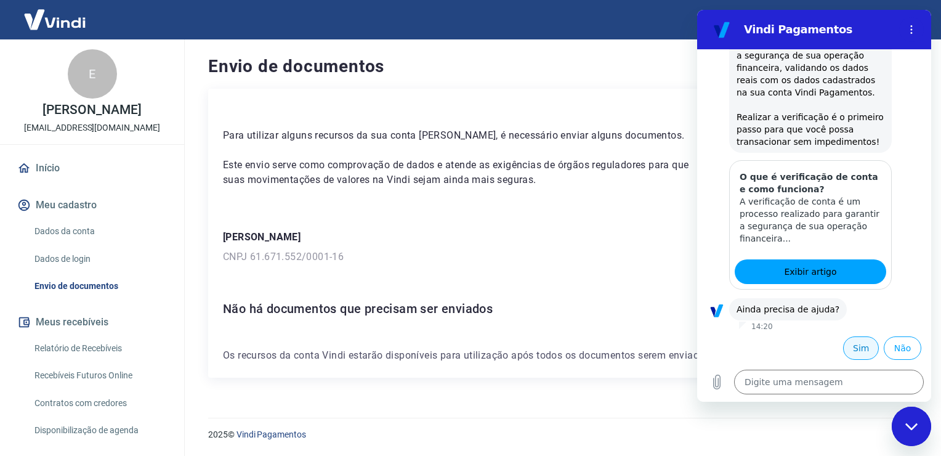
click at [856, 350] on button "Sim" at bounding box center [861, 347] width 36 height 23
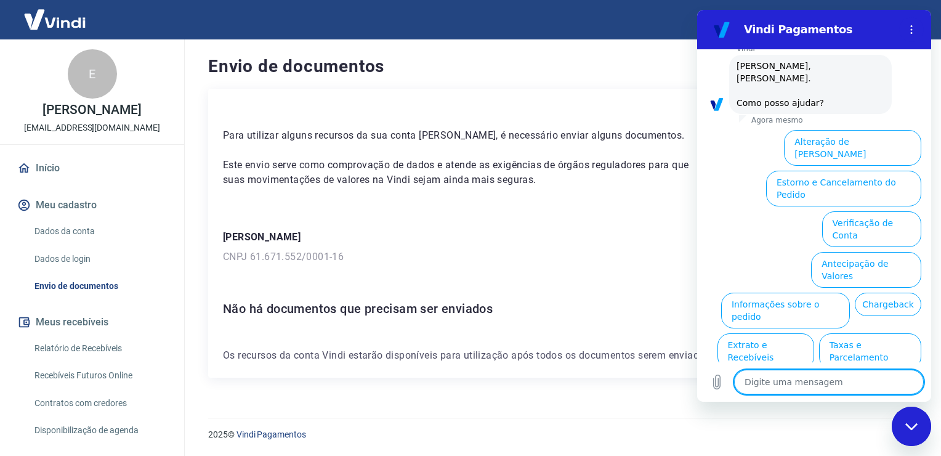
scroll to position [583, 0]
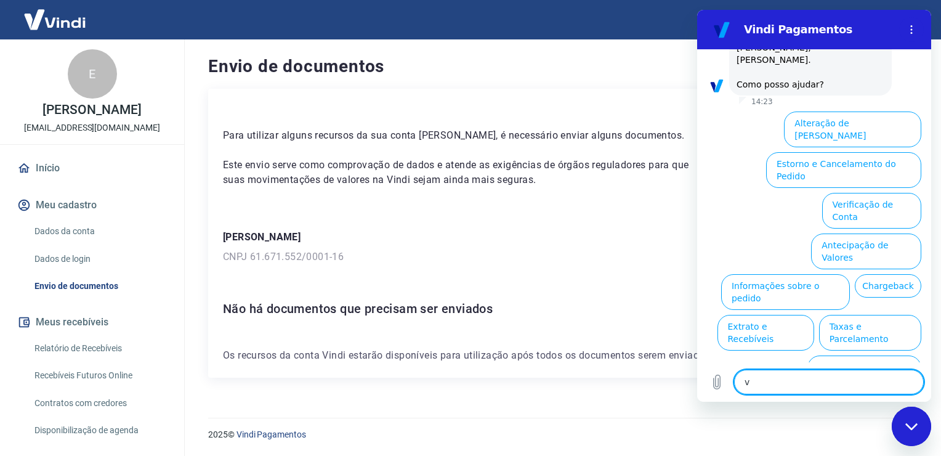
click at [776, 382] on textarea "v" at bounding box center [829, 381] width 190 height 25
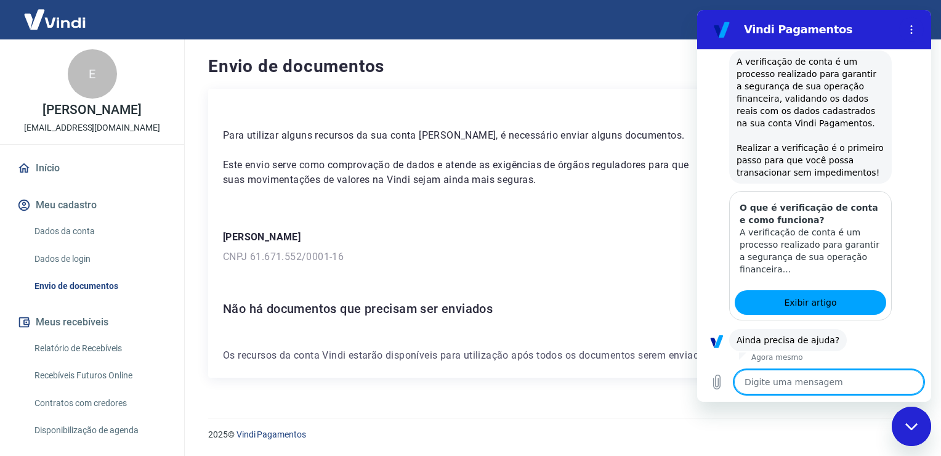
scroll to position [707, 0]
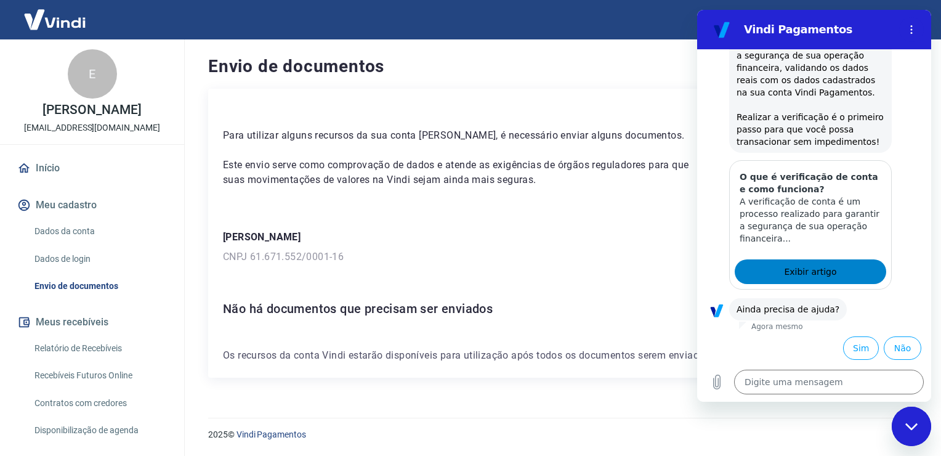
click at [819, 269] on span "Exibir artigo" at bounding box center [810, 271] width 52 height 15
click at [914, 31] on icon "Menu de opções" at bounding box center [911, 30] width 10 height 10
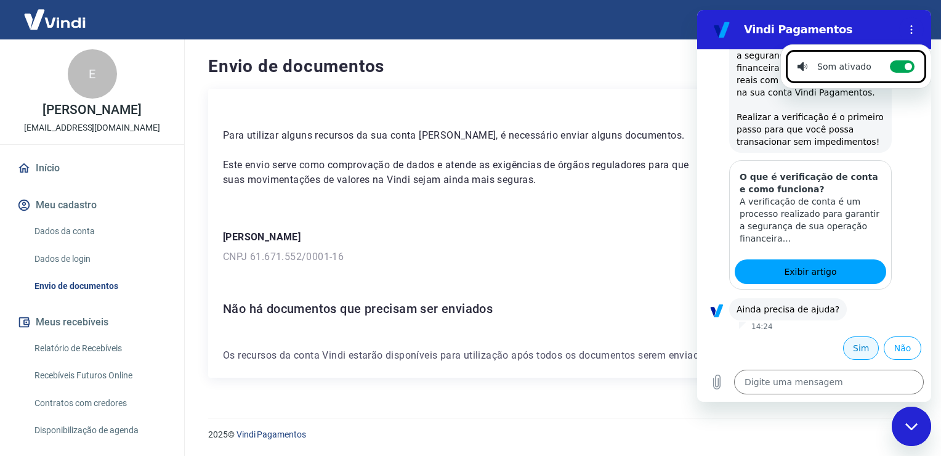
click at [850, 350] on button "Sim" at bounding box center [861, 347] width 36 height 23
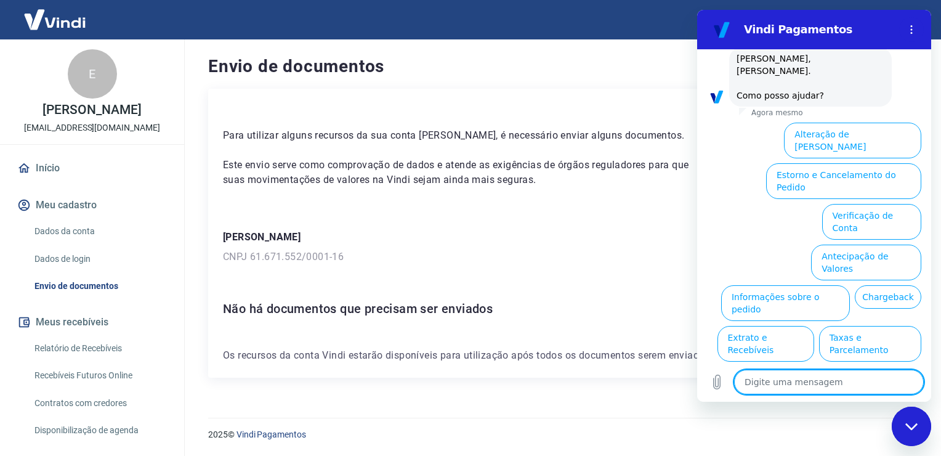
scroll to position [1038, 0]
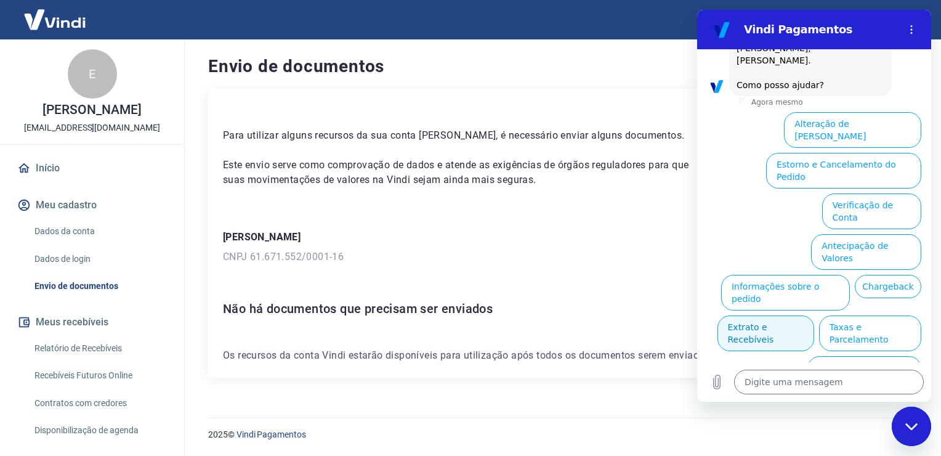
click at [814, 315] on button "Extrato e Recebíveis" at bounding box center [765, 333] width 97 height 36
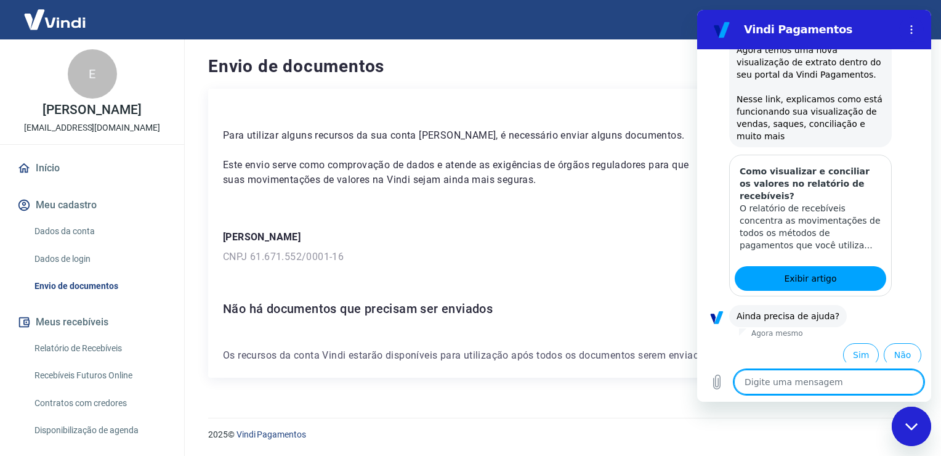
scroll to position [1150, 0]
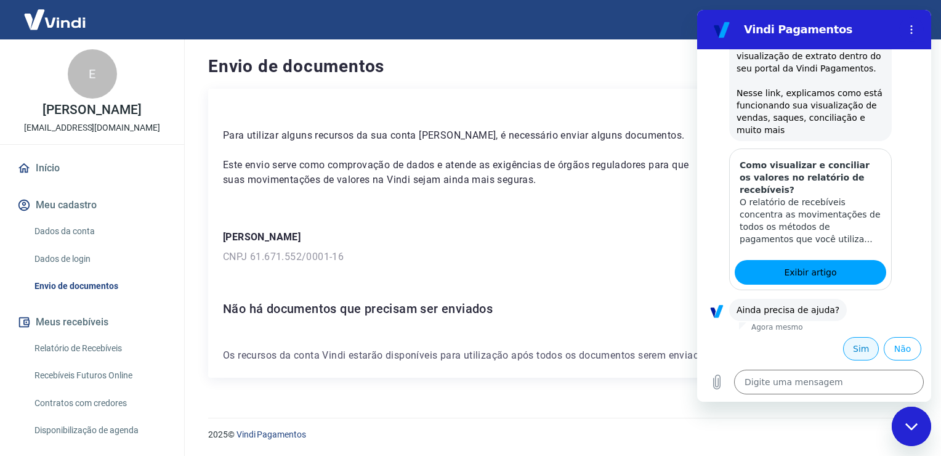
click at [850, 339] on button "Sim" at bounding box center [861, 348] width 36 height 23
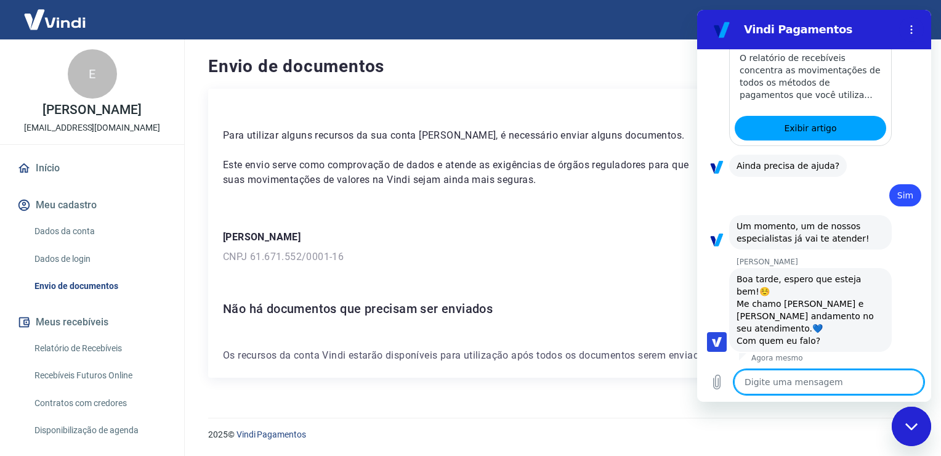
scroll to position [1296, 0]
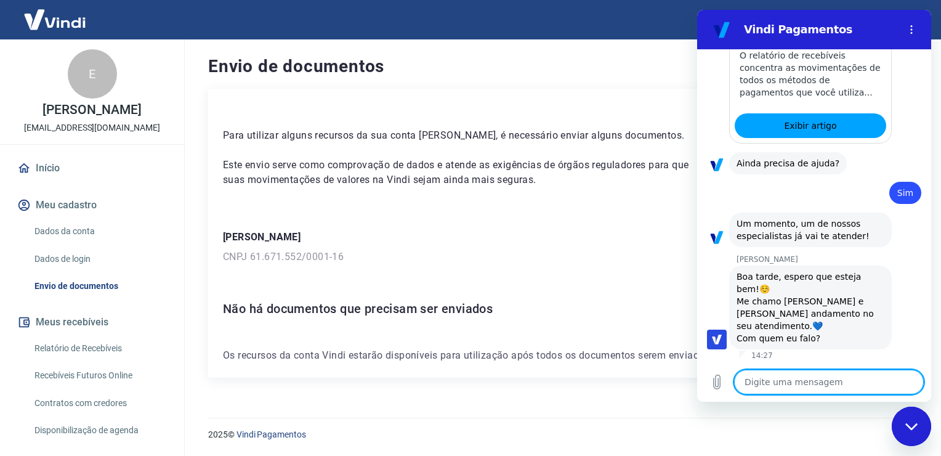
click at [803, 381] on textarea at bounding box center [829, 381] width 190 height 25
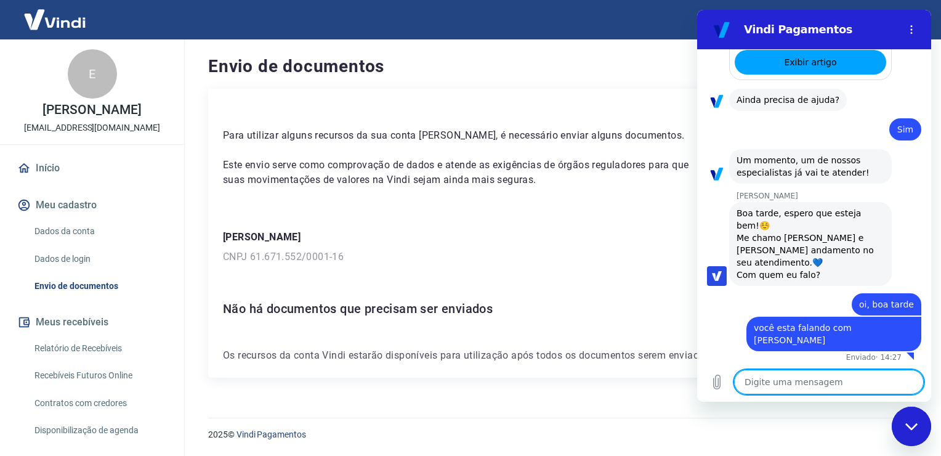
scroll to position [1362, 0]
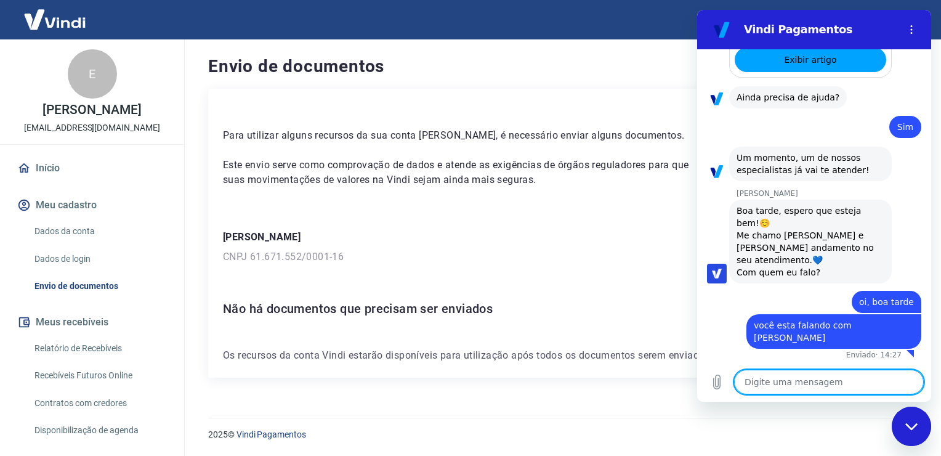
click at [803, 381] on textarea at bounding box center [829, 381] width 190 height 25
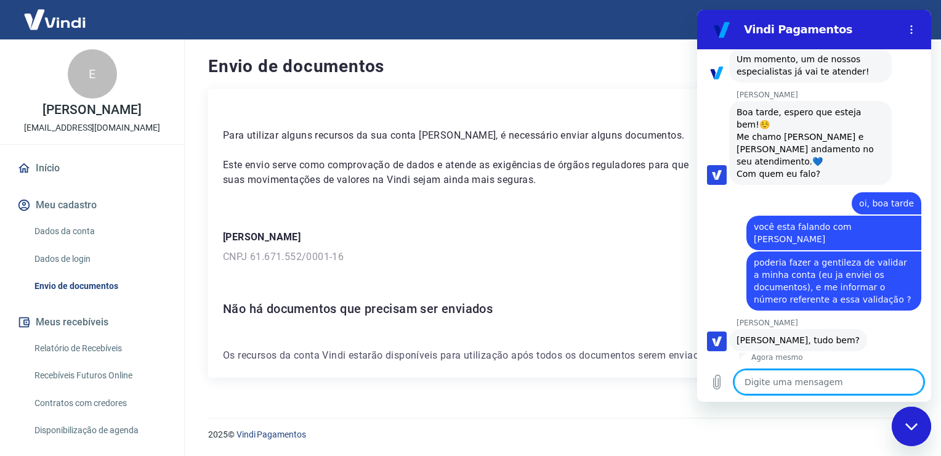
scroll to position [1463, 0]
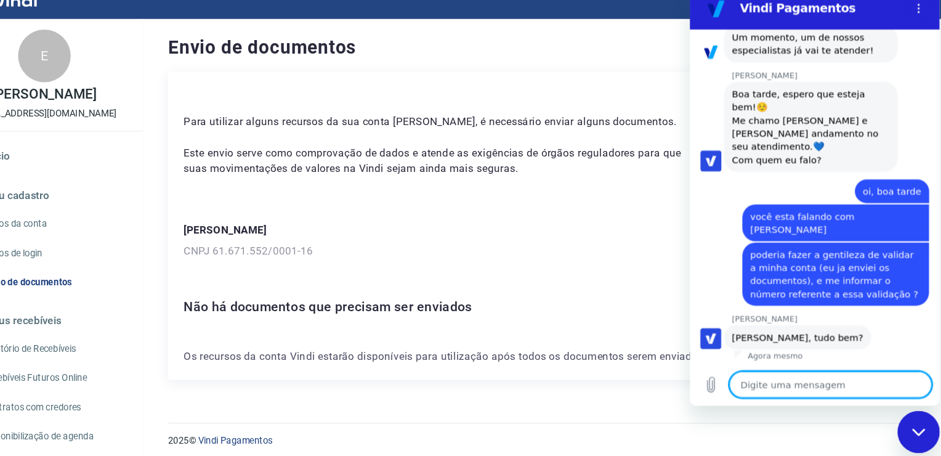
click at [791, 358] on textarea at bounding box center [822, 359] width 190 height 25
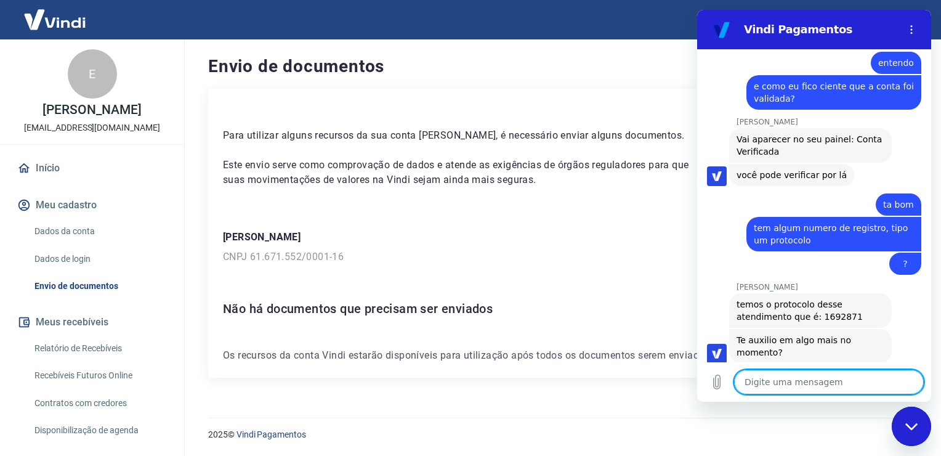
scroll to position [1901, 0]
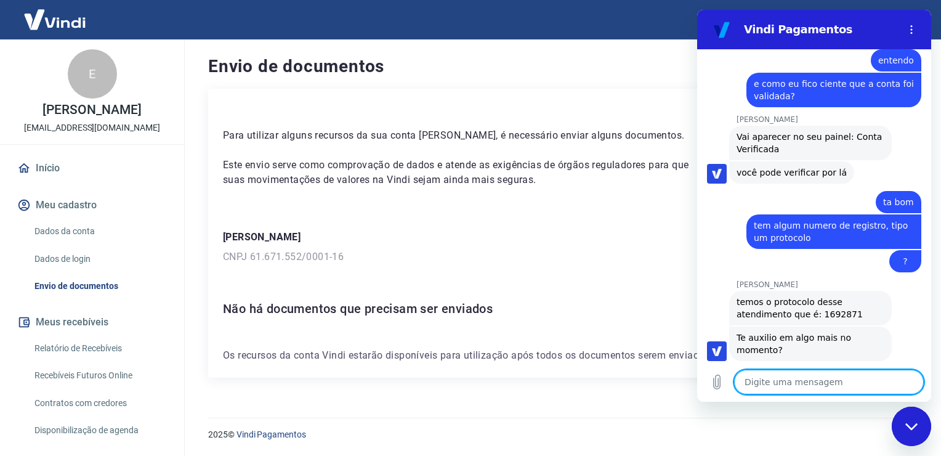
click at [821, 387] on textarea at bounding box center [829, 381] width 190 height 25
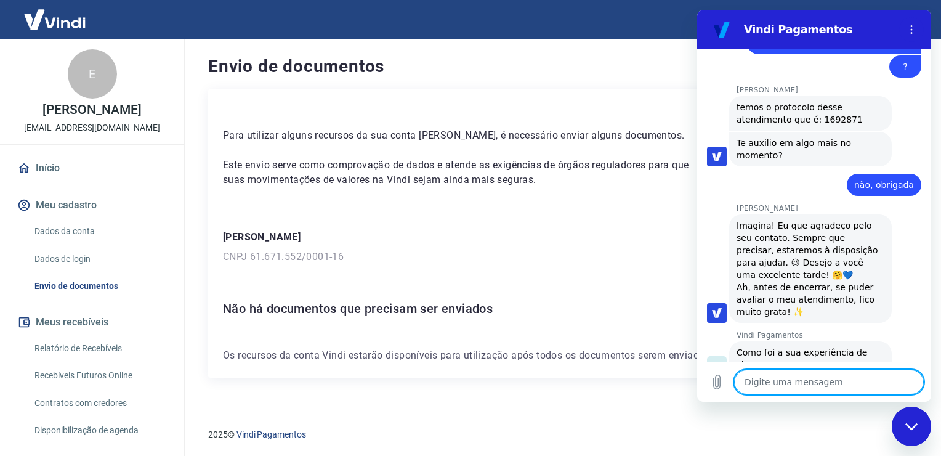
scroll to position [2126, 0]
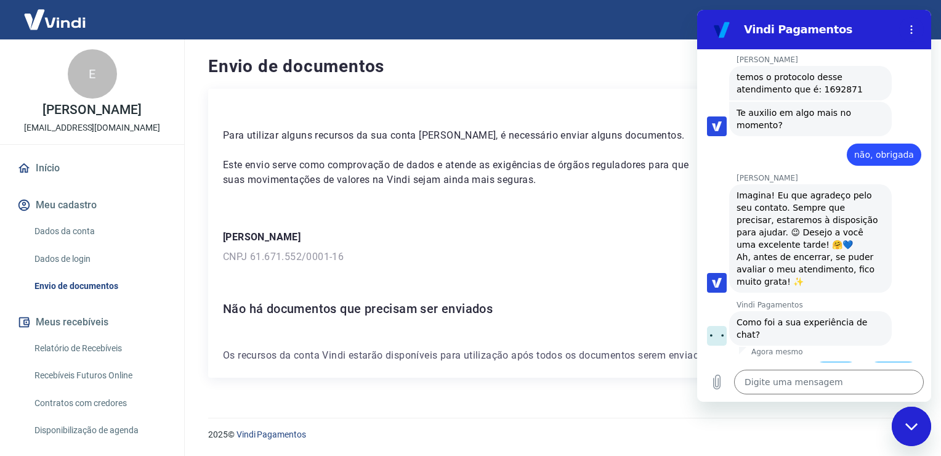
click at [823, 361] on button "Boa 👍" at bounding box center [836, 379] width 50 height 36
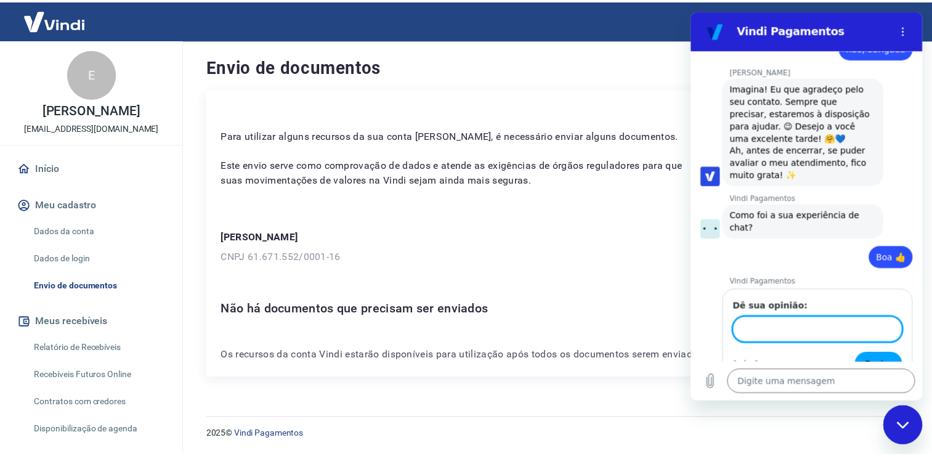
scroll to position [2231, 0]
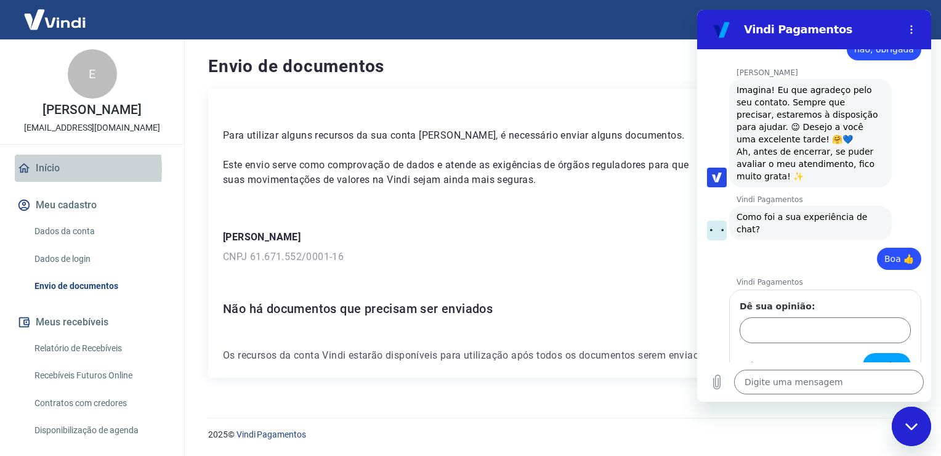
click at [46, 182] on link "Início" at bounding box center [92, 168] width 155 height 27
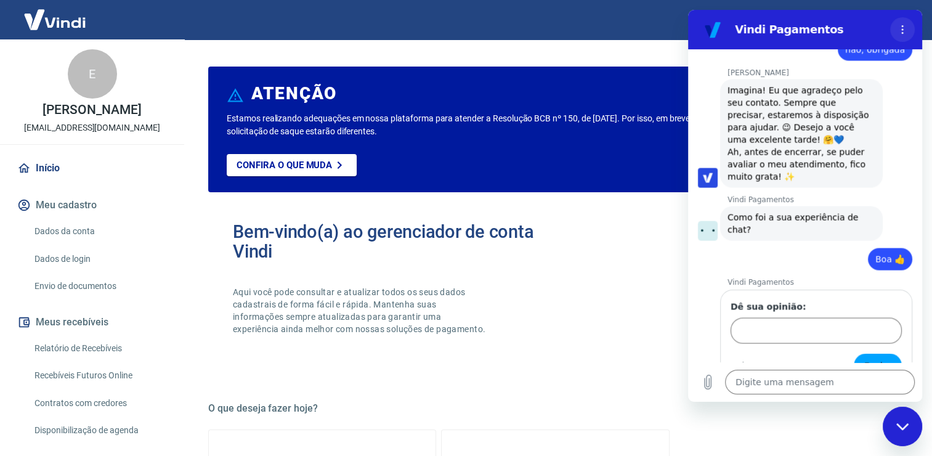
click at [904, 26] on icon "Menu de opções" at bounding box center [902, 30] width 10 height 10
click at [610, 308] on div "Bem-vindo(a) ao gerenciador de conta Vindi Aqui você pode consultar e atualizar…" at bounding box center [555, 289] width 694 height 175
click at [559, 342] on div "Bem-vindo(a) ao gerenciador de conta Vindi Aqui você pode consultar e atualizar…" at bounding box center [555, 289] width 694 height 175
click at [821, 318] on form "Dê sua opinião: 1 de 1 Enviar" at bounding box center [815, 339] width 171 height 78
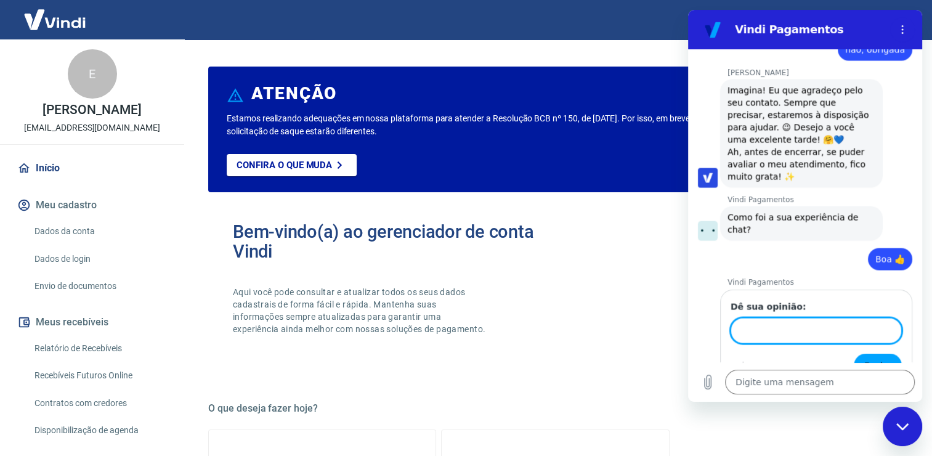
click at [820, 317] on input "Dê sua opinião:" at bounding box center [815, 330] width 171 height 26
click at [849, 317] on input "não" at bounding box center [815, 330] width 171 height 26
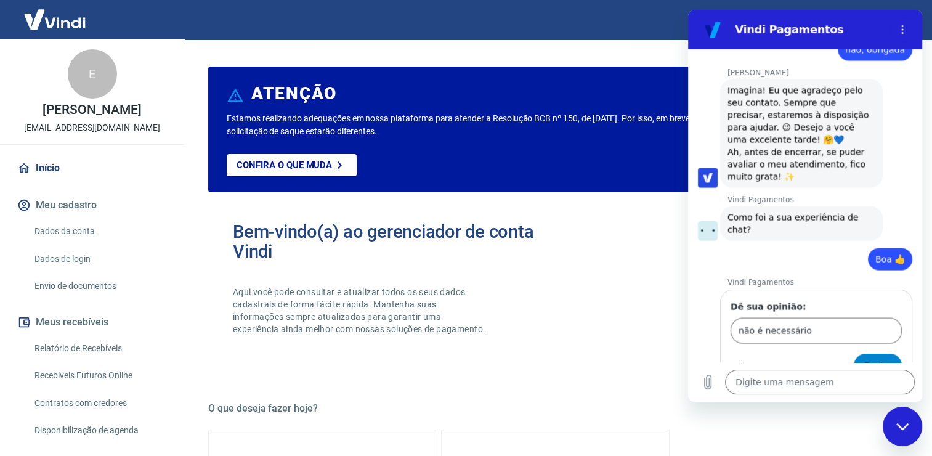
click at [872, 358] on span "Enviar" at bounding box center [877, 365] width 27 height 15
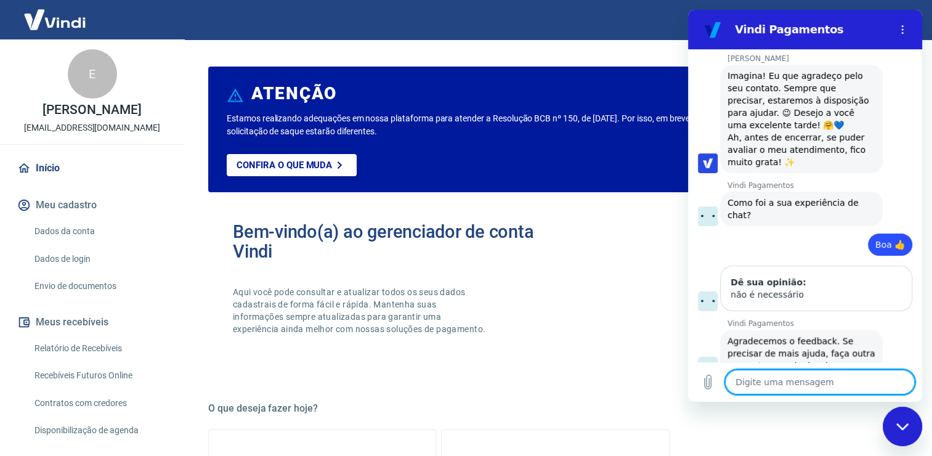
scroll to position [2248, 0]
click at [908, 431] on div "Fechar janela de mensagens" at bounding box center [902, 426] width 37 height 37
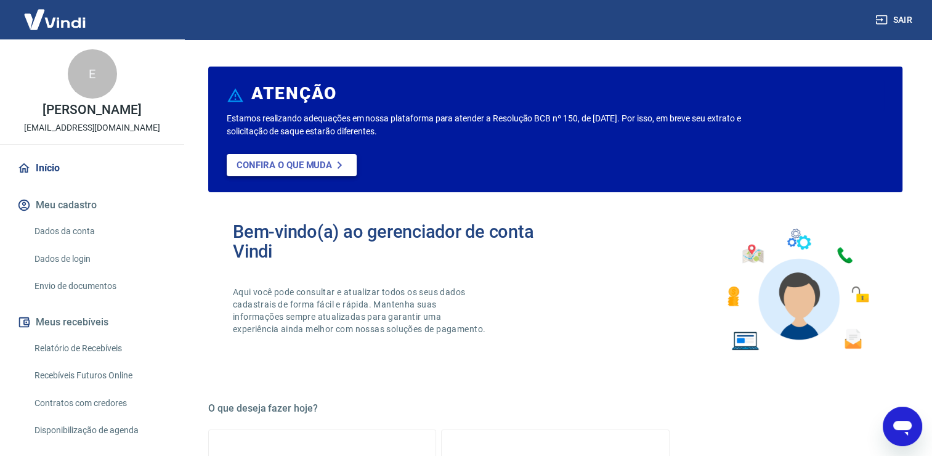
click at [319, 169] on p "Confira o que muda" at bounding box center [283, 164] width 95 height 11
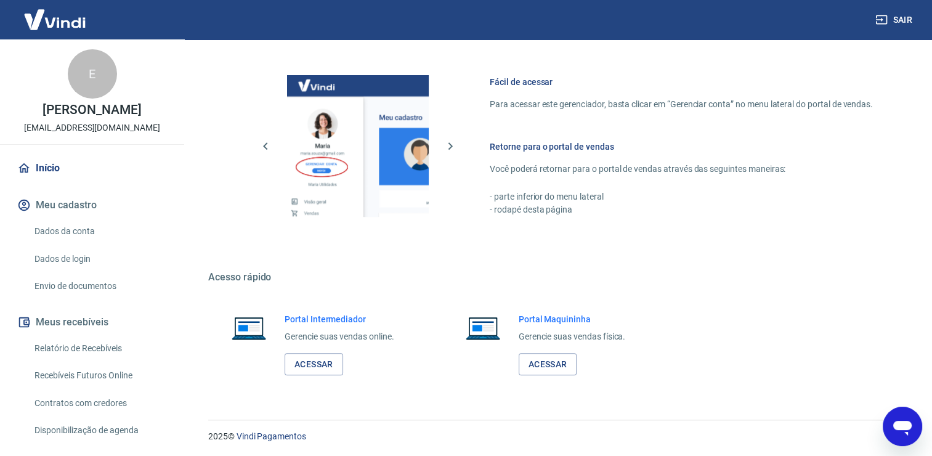
scroll to position [644, 0]
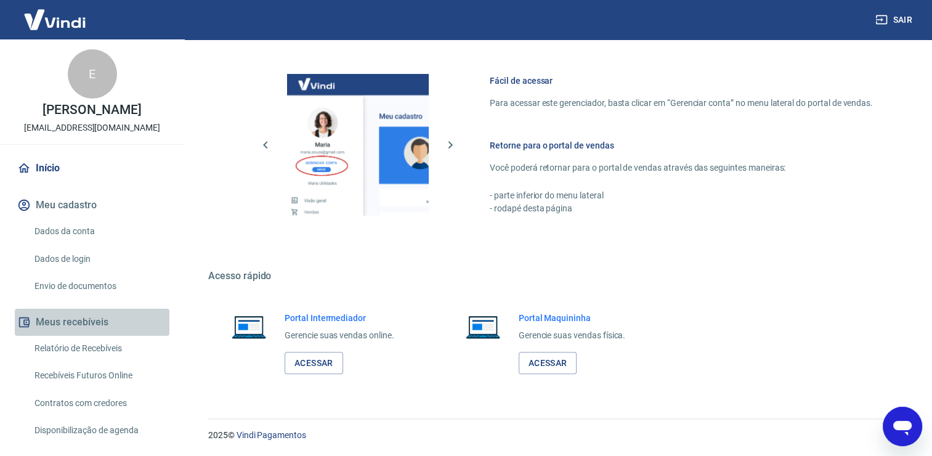
click at [94, 333] on button "Meus recebíveis" at bounding box center [92, 321] width 155 height 27
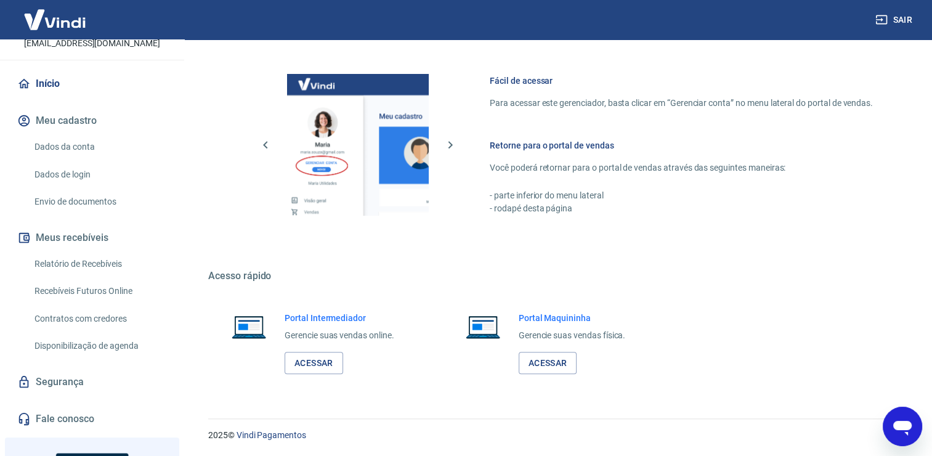
scroll to position [99, 0]
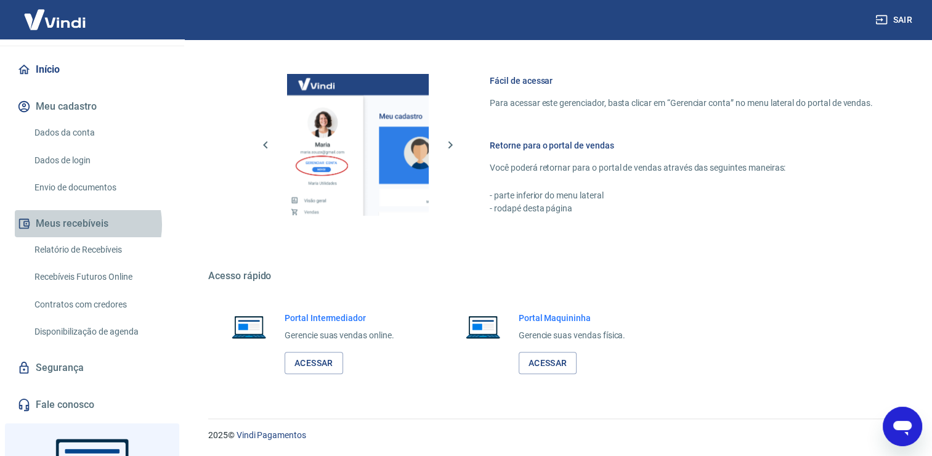
click at [81, 237] on button "Meus recebíveis" at bounding box center [92, 223] width 155 height 27
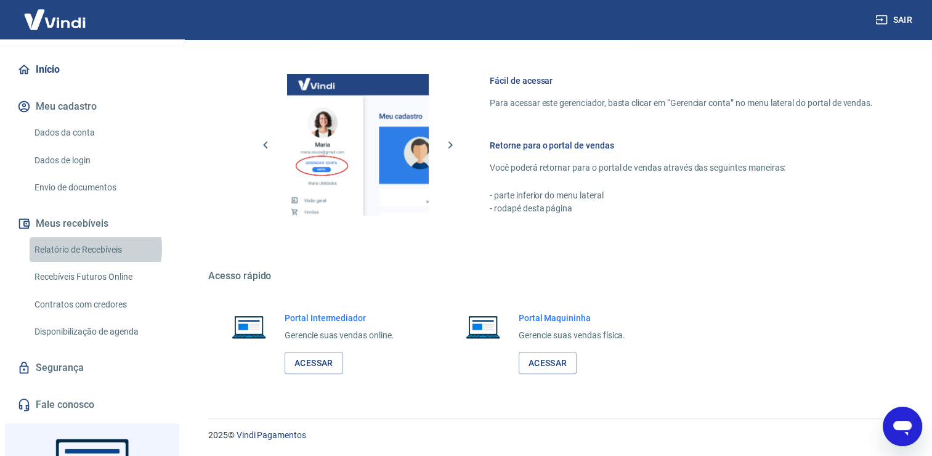
click at [91, 261] on link "Relatório de Recebíveis" at bounding box center [100, 249] width 140 height 25
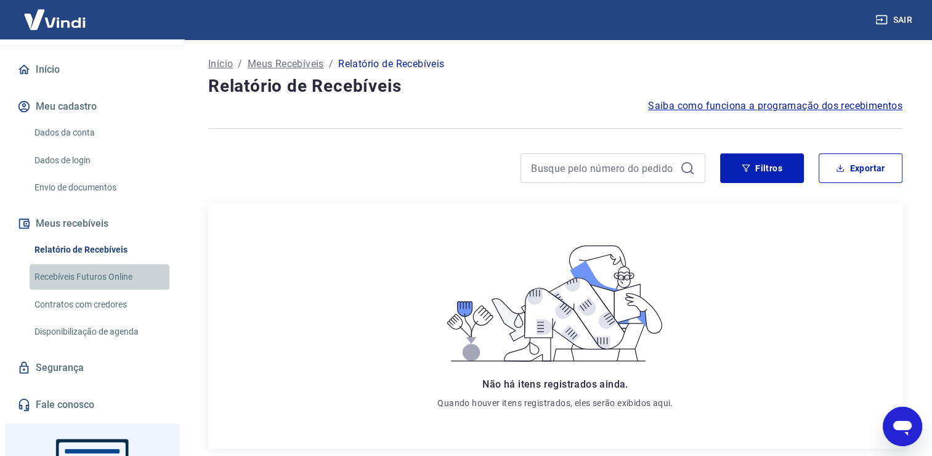
click at [108, 283] on link "Recebíveis Futuros Online" at bounding box center [100, 276] width 140 height 25
